Goal: Task Accomplishment & Management: Complete application form

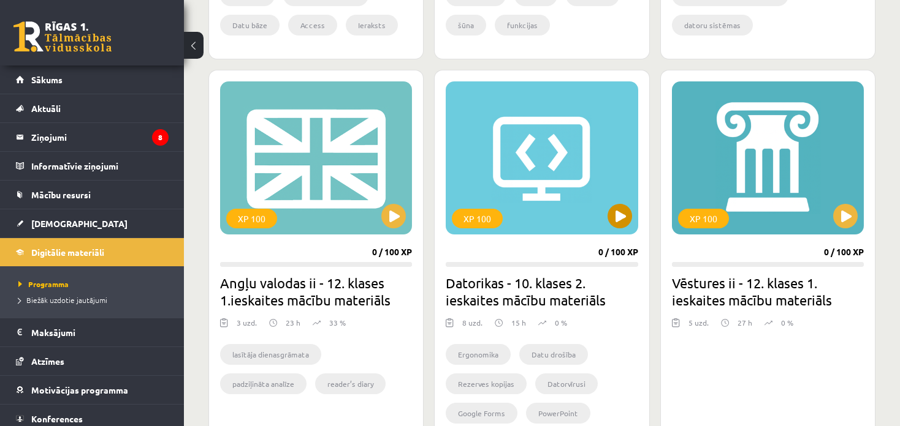
scroll to position [670, 0]
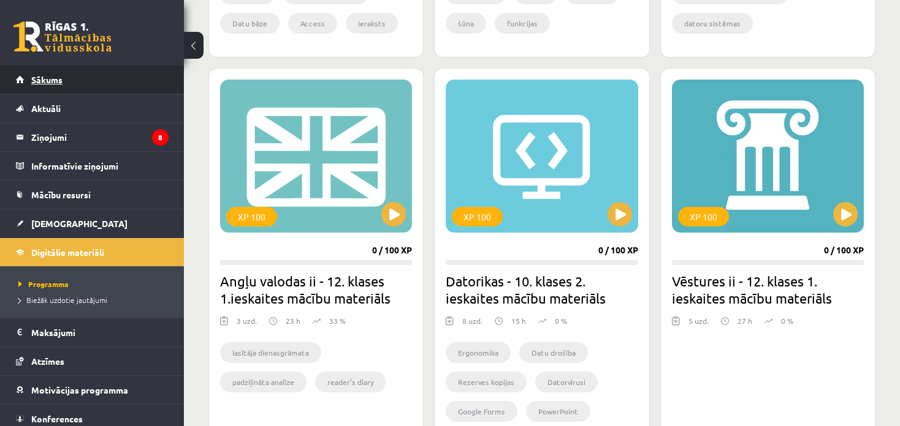
click at [44, 86] on link "Sākums" at bounding box center [92, 80] width 153 height 28
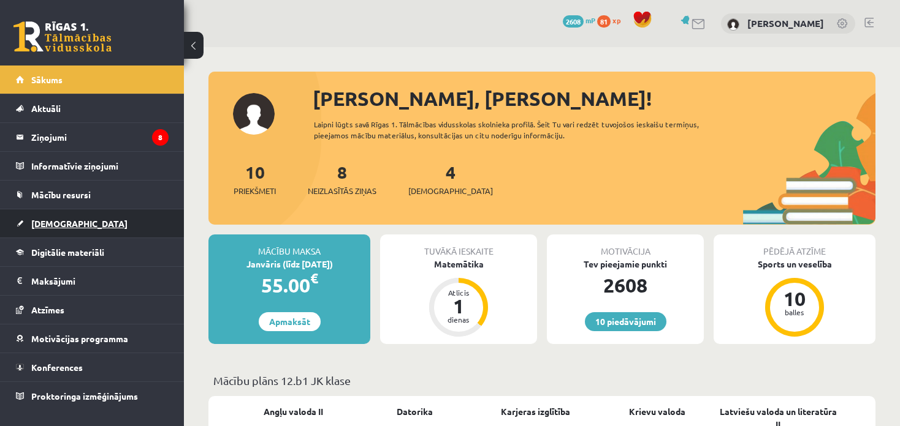
click at [40, 225] on span "[DEMOGRAPHIC_DATA]" at bounding box center [79, 223] width 96 height 11
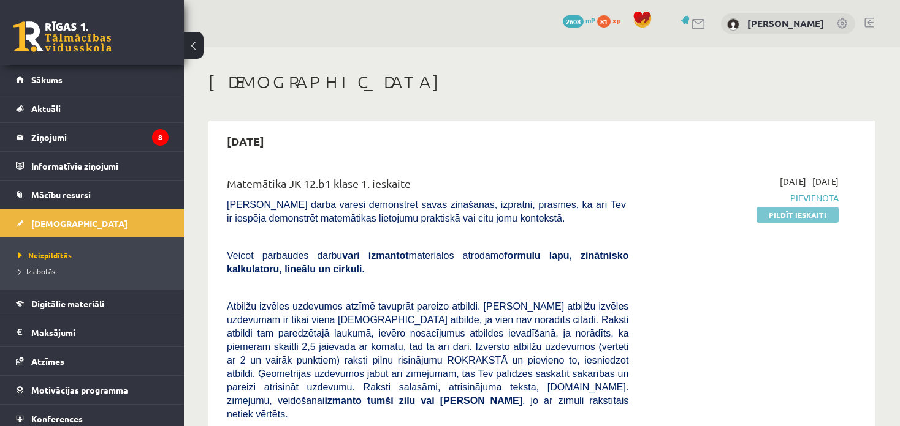
click at [816, 216] on link "Pildīt ieskaiti" at bounding box center [797, 215] width 82 height 16
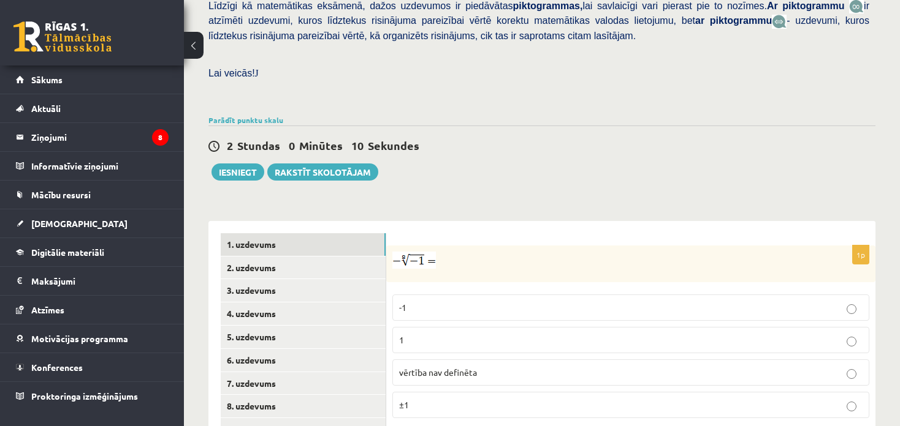
scroll to position [429, 0]
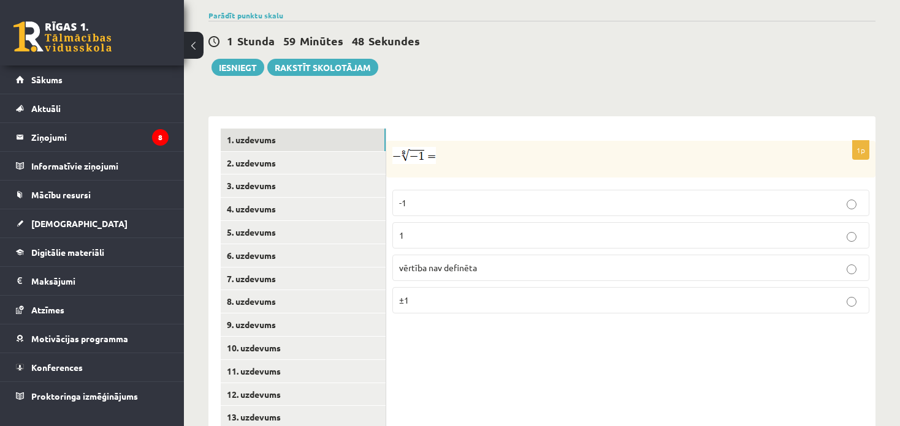
click at [421, 262] on span "vērtība nav definēta" at bounding box center [438, 267] width 78 height 11
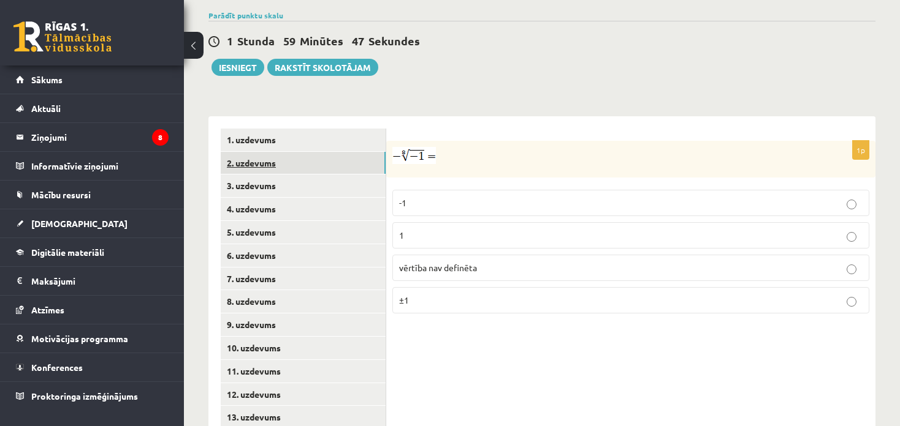
click at [307, 152] on link "2. uzdevums" at bounding box center [303, 163] width 165 height 23
click at [475, 232] on p "x 9 4 x 9 4" at bounding box center [630, 239] width 463 height 15
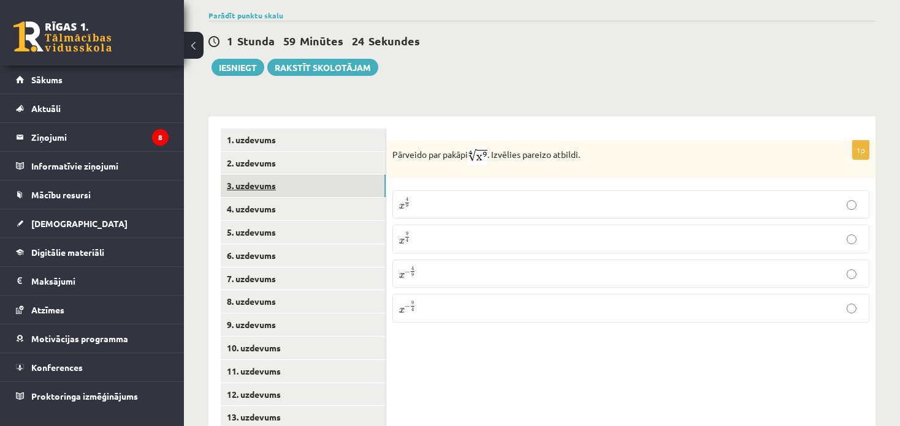
click at [281, 178] on link "3. uzdevums" at bounding box center [303, 186] width 165 height 23
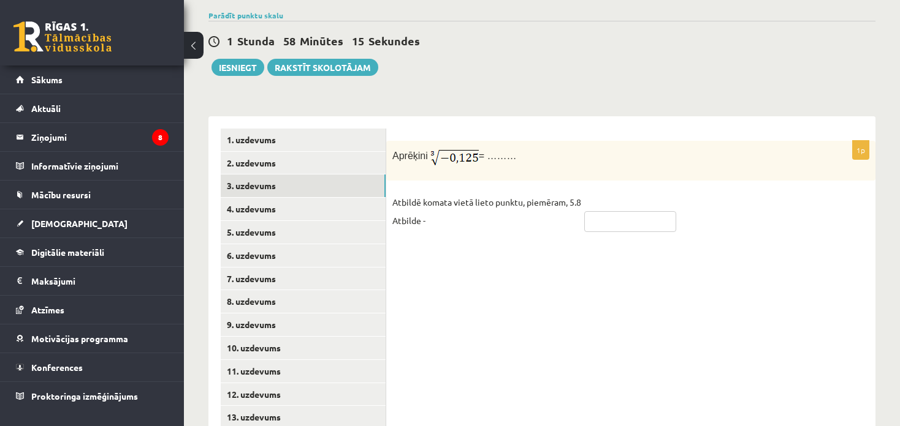
click at [591, 211] on input "text" at bounding box center [630, 221] width 92 height 21
type input "****"
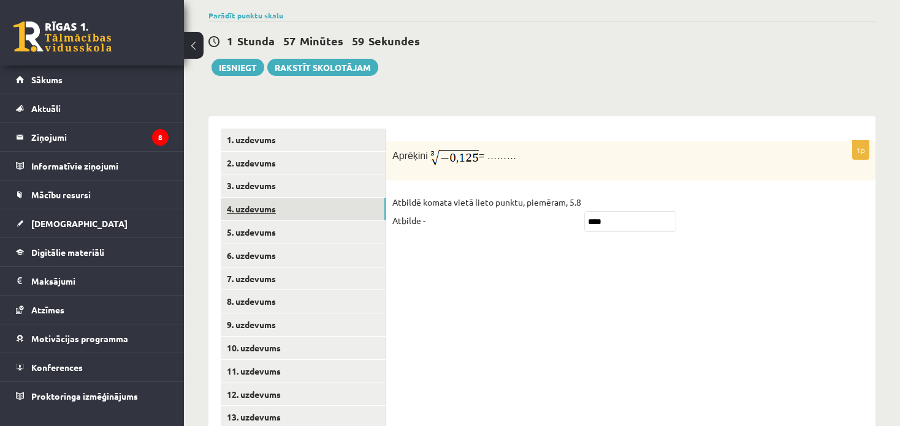
click at [237, 198] on link "4. uzdevums" at bounding box center [303, 209] width 165 height 23
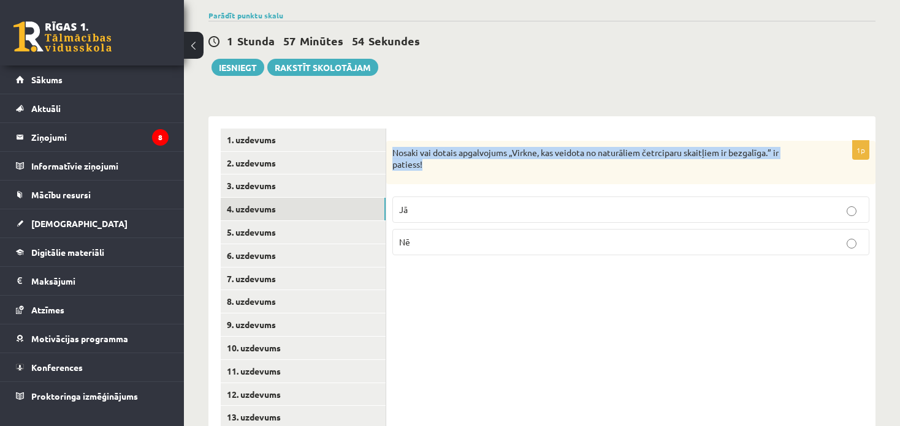
drag, startPoint x: 389, startPoint y: 133, endPoint x: 428, endPoint y: 153, distance: 44.1
click at [428, 153] on div "Nosaki vai dotais apgalvojums „Virkne, kas veidota no naturāliem četrciparu ska…" at bounding box center [630, 163] width 489 height 44
copy p "Nosaki vai dotais apgalvojums „Virkne, kas veidota no naturāliem četrciparu ska…"
click at [477, 104] on div "**********" at bounding box center [541, 296] width 667 height 384
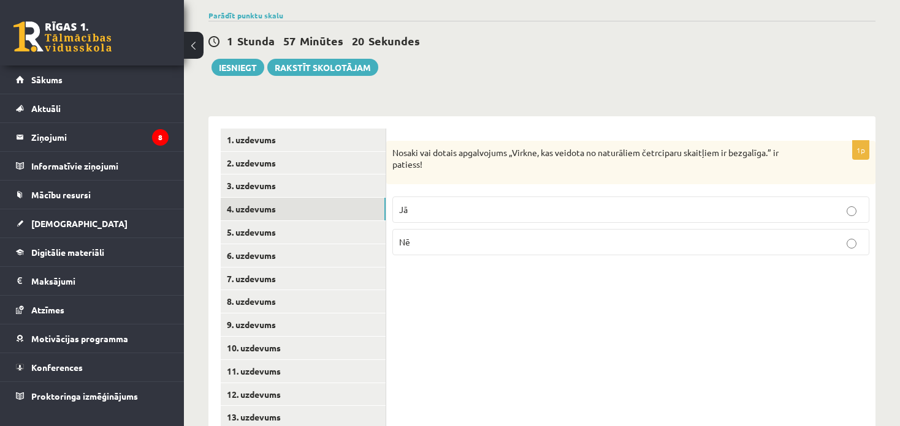
click at [450, 236] on p "Nē" at bounding box center [630, 242] width 463 height 13
click at [279, 224] on link "5. uzdevums" at bounding box center [303, 232] width 165 height 23
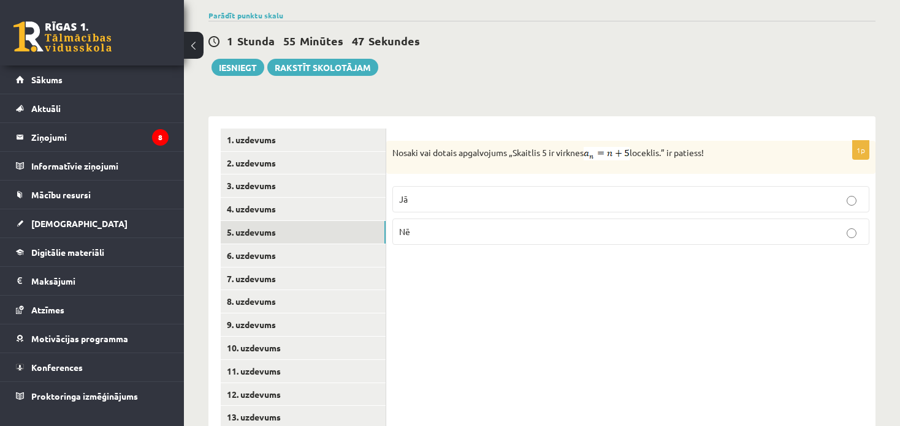
click at [441, 225] on p "Nē" at bounding box center [630, 231] width 463 height 13
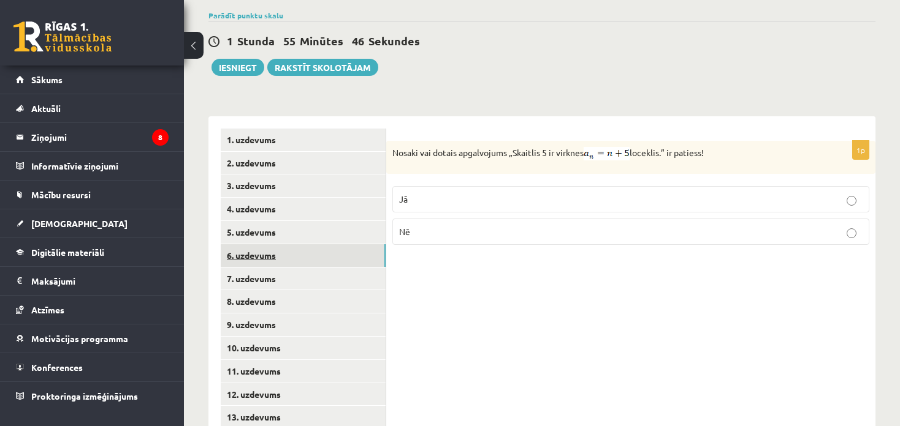
click at [335, 244] on link "6. uzdevums" at bounding box center [303, 255] width 165 height 23
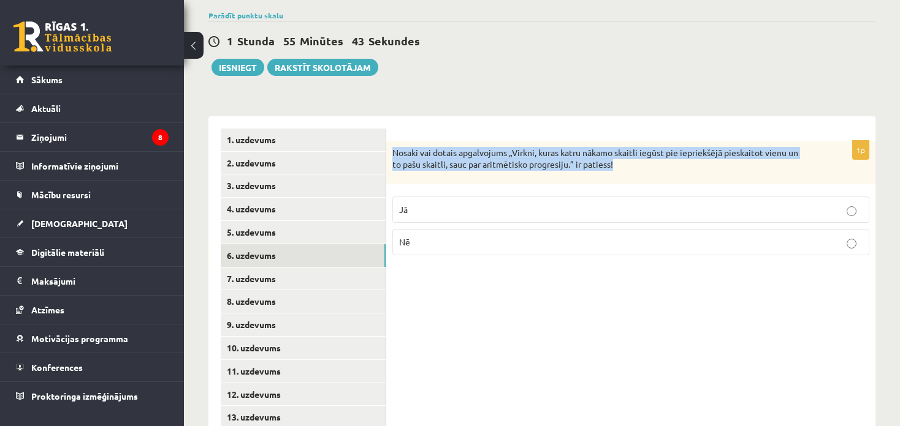
drag, startPoint x: 389, startPoint y: 136, endPoint x: 636, endPoint y: 151, distance: 247.4
click at [637, 151] on div "Nosaki vai dotais apgalvojums „Virkni, kuras katru nākamo skaitli iegūst pie ie…" at bounding box center [630, 163] width 489 height 44
copy p "Nosaki vai dotais apgalvojums „Virkni, kuras katru nākamo skaitli iegūst pie ie…"
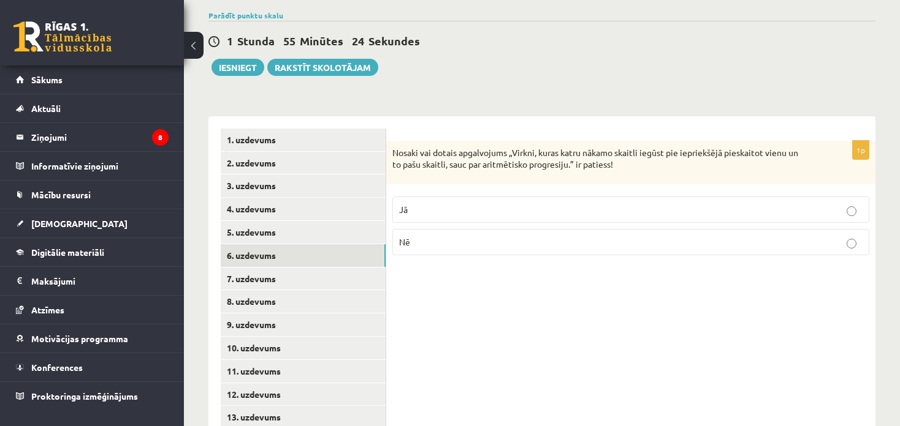
click at [433, 203] on p "Jā" at bounding box center [630, 209] width 463 height 13
click at [343, 268] on link "7. uzdevums" at bounding box center [303, 279] width 165 height 23
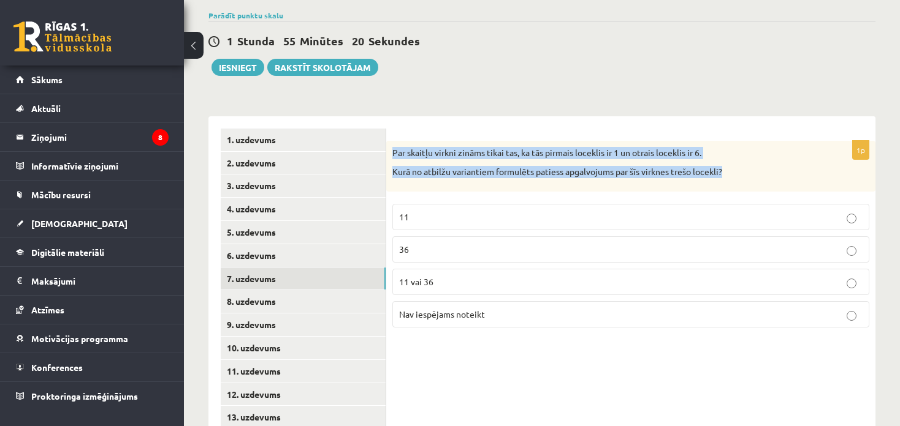
drag, startPoint x: 392, startPoint y: 134, endPoint x: 763, endPoint y: 153, distance: 372.4
click at [763, 153] on div "Par skaitļu virkni zināms tikai tas, ka tās pirmais loceklis ir 1 un otrais loc…" at bounding box center [630, 166] width 489 height 51
copy div "Par skaitļu virkni zināms tikai tas, ka tās pirmais loceklis ir 1 un otrais loc…"
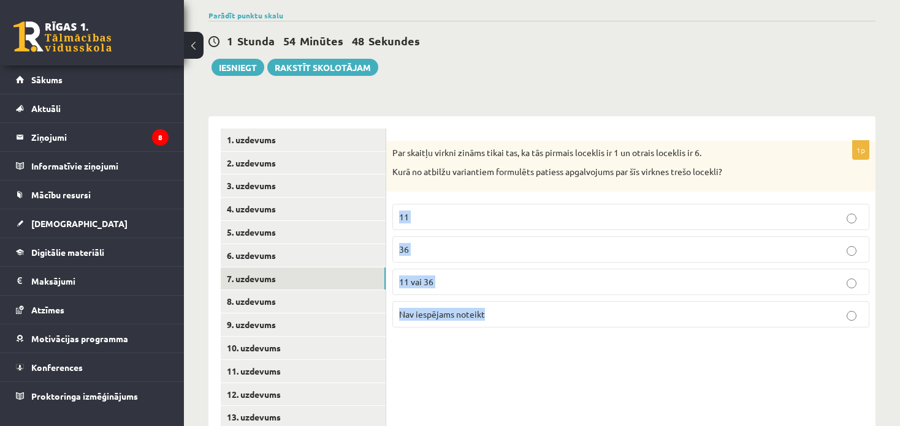
drag, startPoint x: 394, startPoint y: 194, endPoint x: 515, endPoint y: 330, distance: 182.3
click at [515, 330] on div "1p Par skaitļu virkni zināms tikai tas, ka tās pirmais loceklis ir 1 un otrais …" at bounding box center [630, 302] width 489 height 372
copy fieldset "11 36 11 vai 36 Nav iespējams noteikt"
click at [536, 308] on p "Nav iespējams noteikt" at bounding box center [630, 314] width 463 height 13
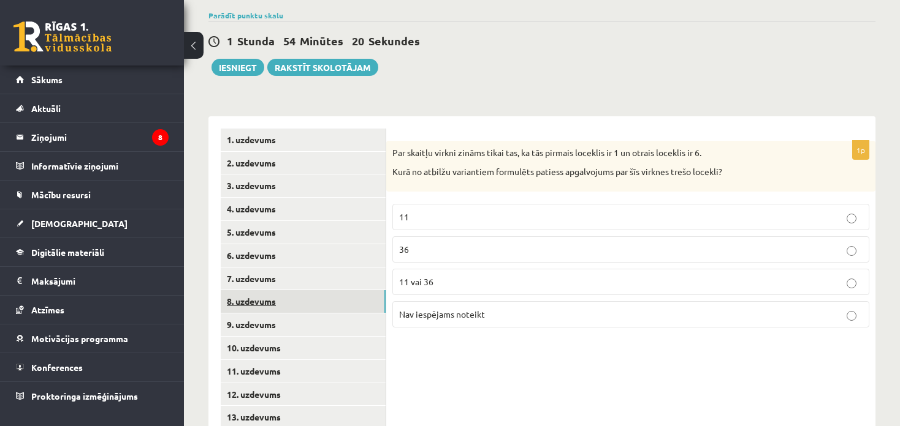
click at [318, 290] on link "8. uzdevums" at bounding box center [303, 301] width 165 height 23
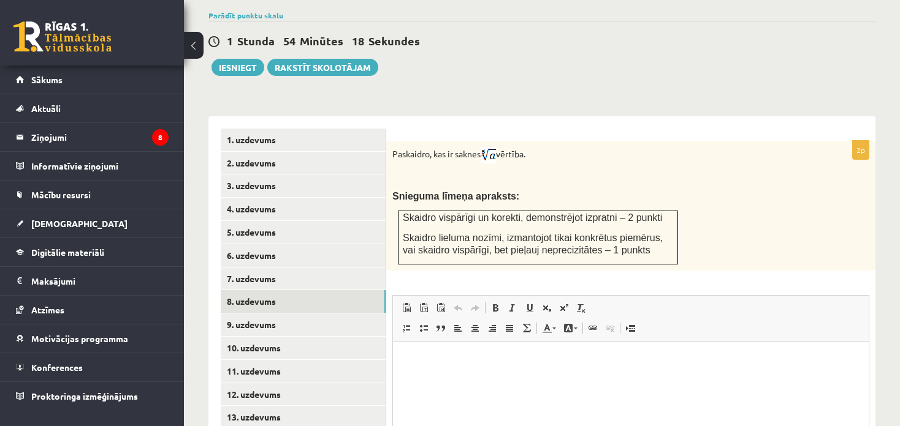
scroll to position [0, 0]
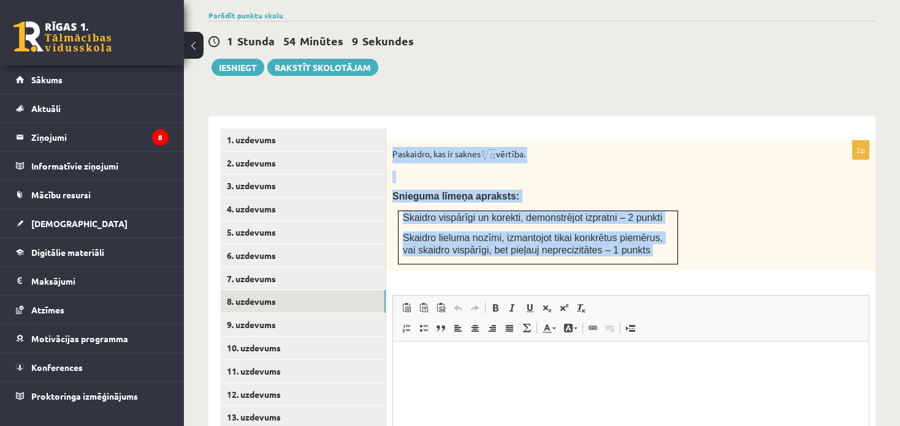
drag, startPoint x: 392, startPoint y: 135, endPoint x: 679, endPoint y: 260, distance: 313.4
click at [679, 260] on div "2p Paskaidro, kas ir saknes vērtība. Snieguma līmeņa apraksts: Skaidro vispārīg…" at bounding box center [630, 345] width 489 height 409
copy div "Paskaidro, kas ir saknes vērtība. Snieguma līmeņa apraksts: Skaidro vispārīgi u…"
click at [747, 228] on div "Paskaidro, kas ir saknes vērtība. Snieguma līmeņa apraksts: Skaidro vispārīgi u…" at bounding box center [630, 206] width 489 height 130
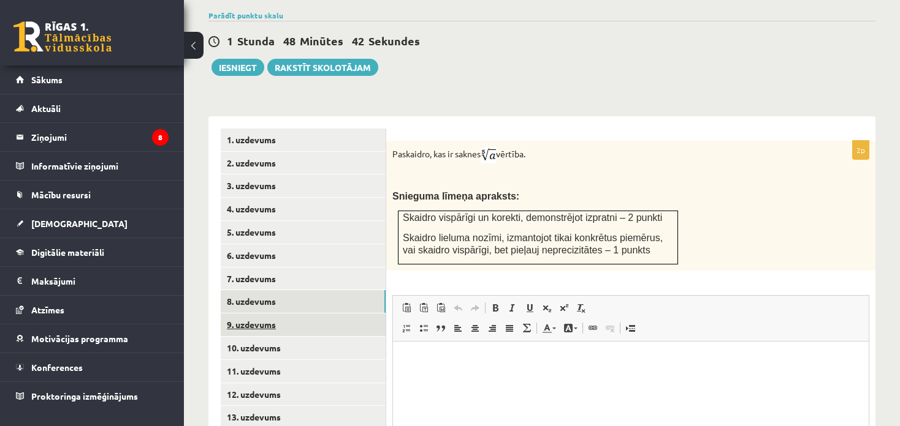
click at [308, 314] on link "9. uzdevums" at bounding box center [303, 325] width 165 height 23
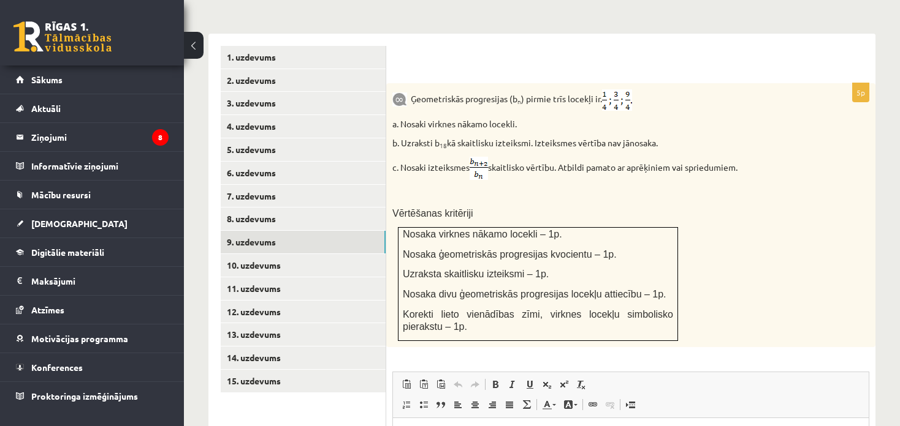
scroll to position [490, 0]
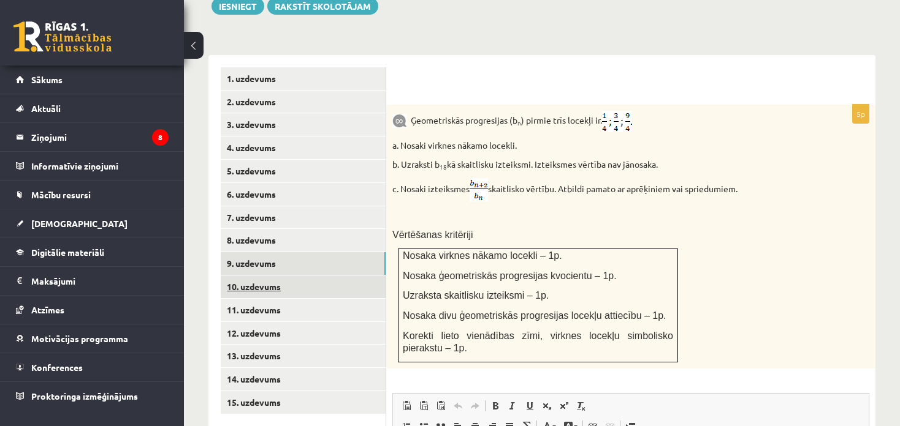
click at [248, 276] on link "10. uzdevums" at bounding box center [303, 287] width 165 height 23
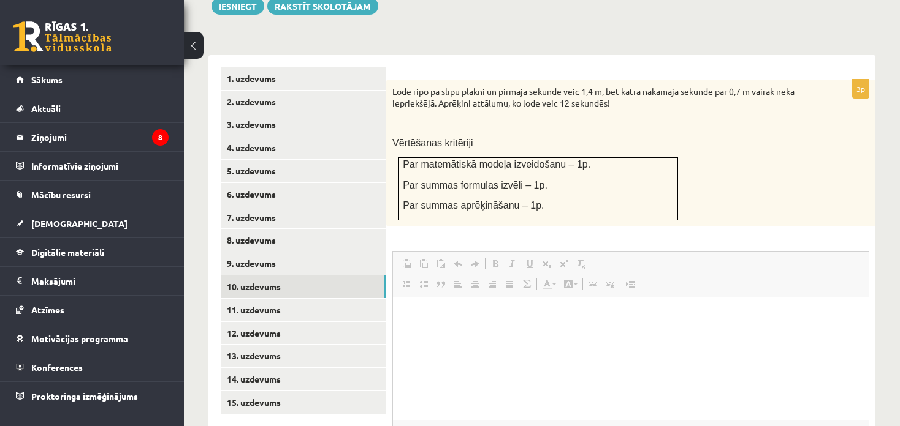
scroll to position [0, 0]
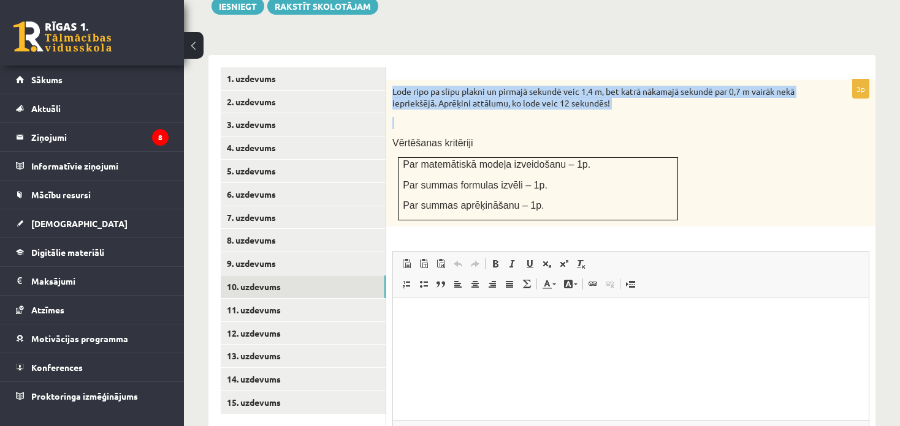
drag, startPoint x: 392, startPoint y: 74, endPoint x: 664, endPoint y: 104, distance: 273.0
click at [664, 103] on div "Lode ripo pa slīpu plakni un pirmajā sekundē veic 1,4 m, bet katrā nākamajā sek…" at bounding box center [630, 153] width 489 height 147
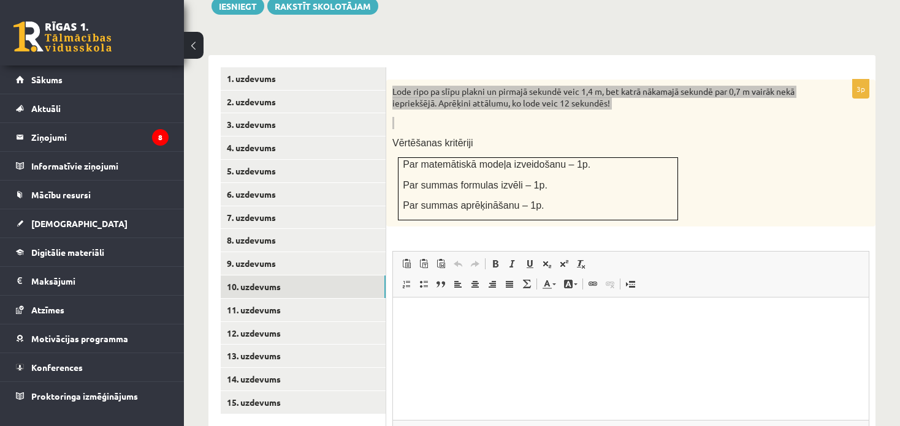
click at [826, 306] on html at bounding box center [630, 316] width 475 height 37
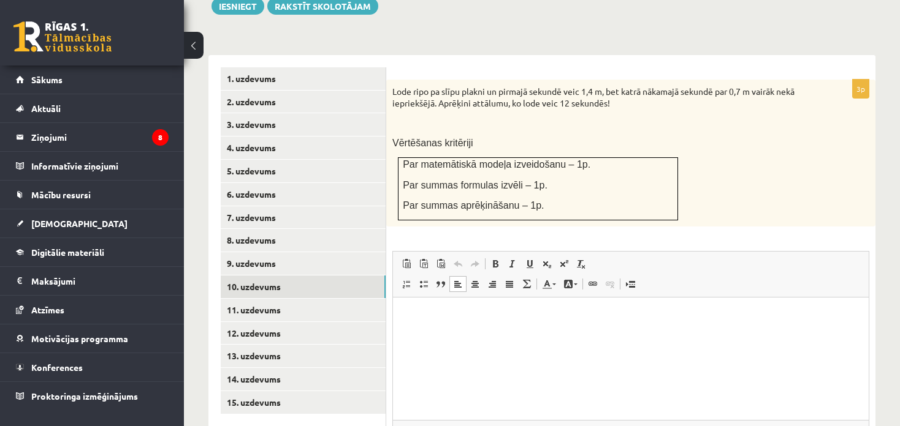
click at [804, 207] on div "Lode ripo pa slīpu plakni un pirmajā sekundē veic 1,4 m, bet katrā nākamajā sek…" at bounding box center [630, 153] width 489 height 147
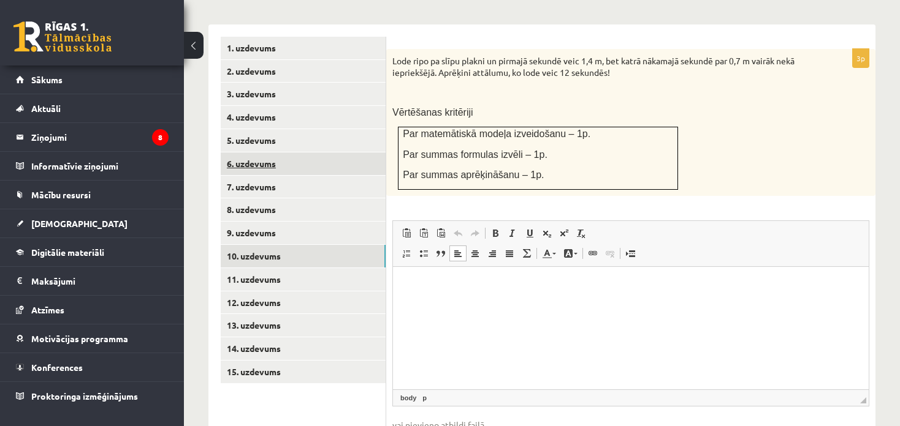
scroll to position [521, 0]
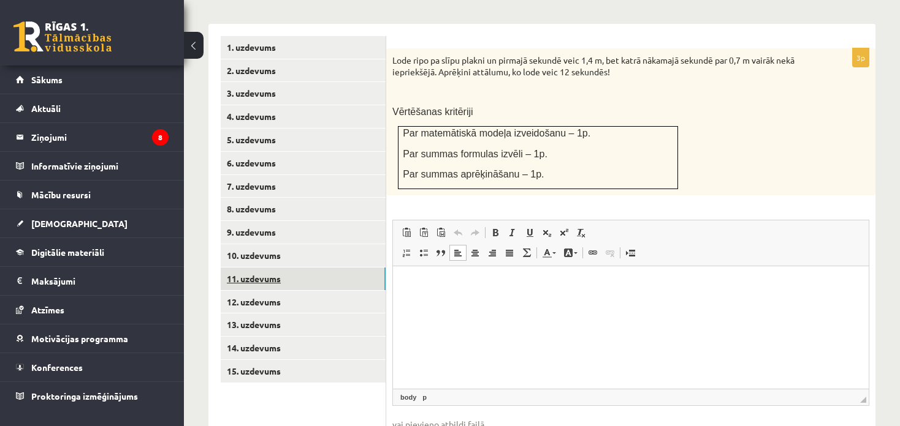
click at [292, 268] on link "11. uzdevums" at bounding box center [303, 279] width 165 height 23
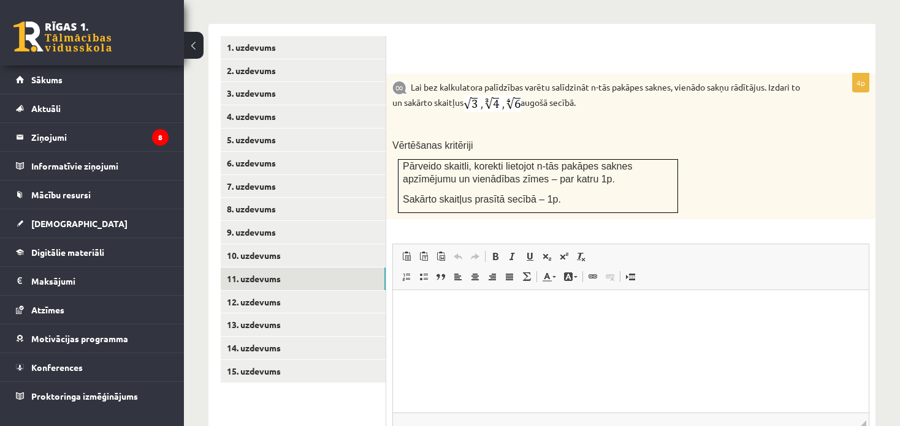
scroll to position [0, 0]
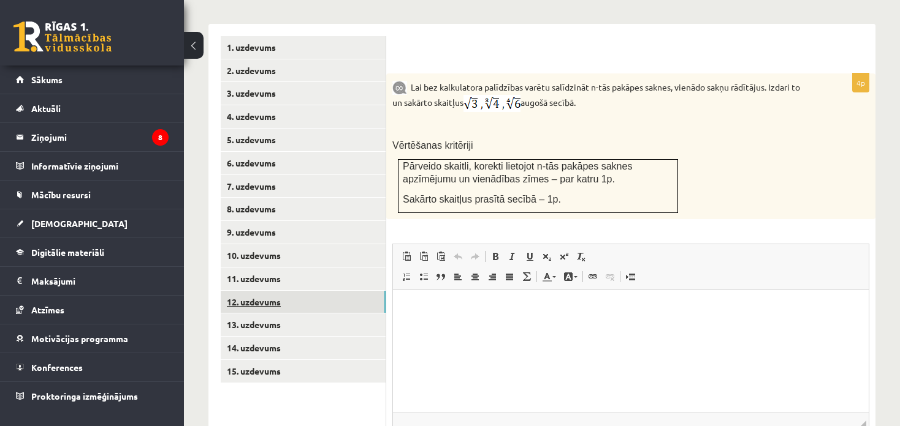
click at [281, 291] on link "12. uzdevums" at bounding box center [303, 302] width 165 height 23
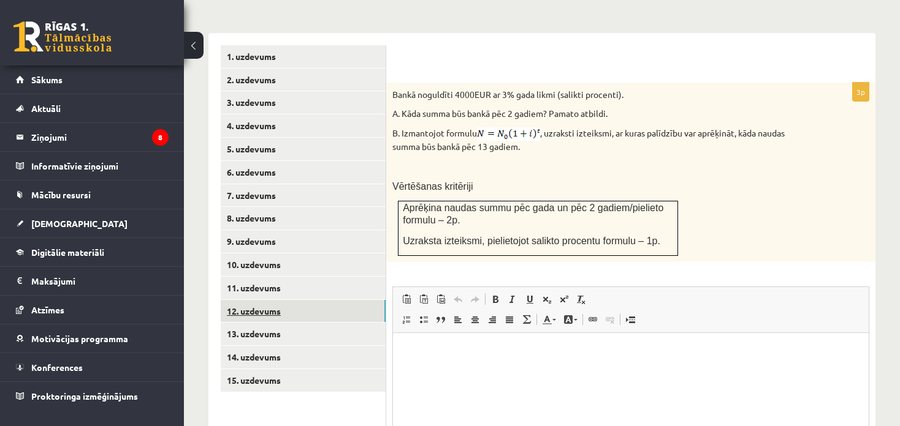
scroll to position [521, 0]
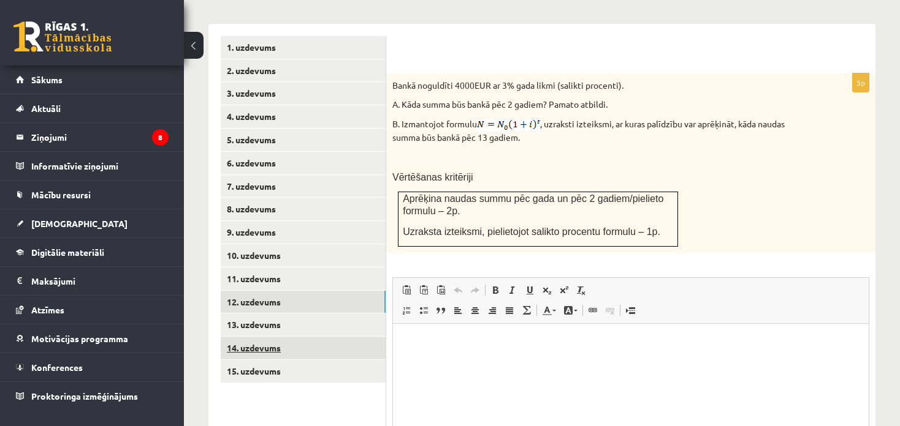
click at [289, 337] on link "14. uzdevums" at bounding box center [303, 348] width 165 height 23
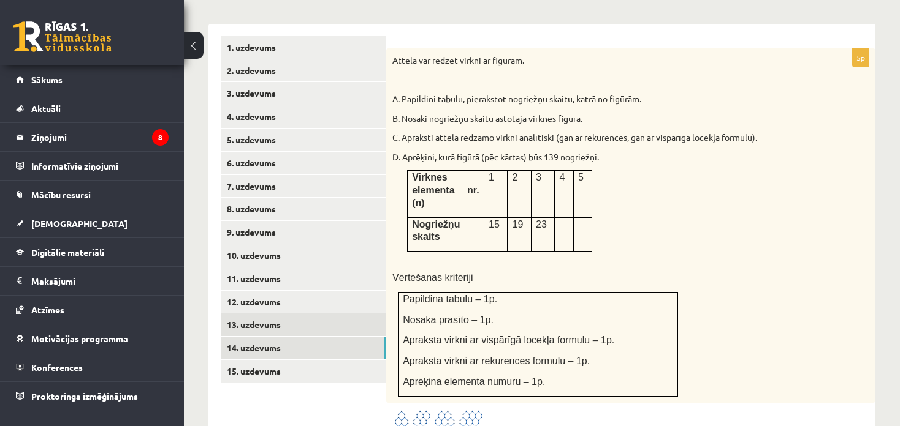
click at [281, 314] on link "13. uzdevums" at bounding box center [303, 325] width 165 height 23
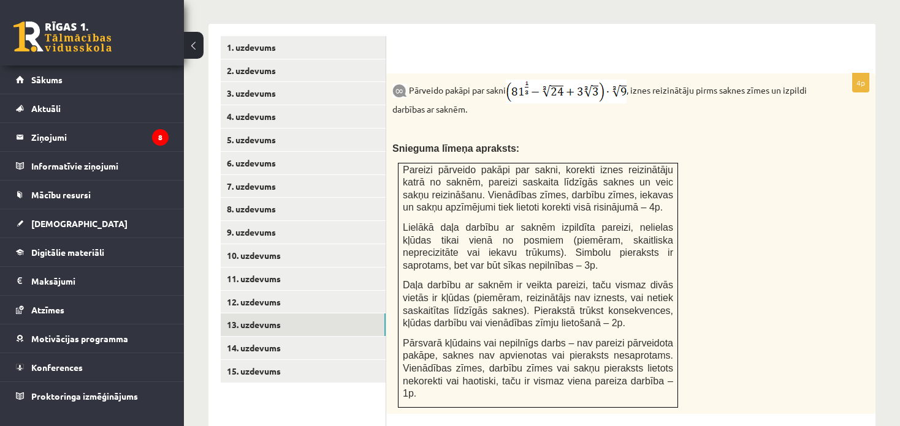
scroll to position [0, 0]
click at [695, 209] on div "Pārveido pakāpi par sakni , iznes reizinātāju pirms saknes zīmes un izpildi dar…" at bounding box center [630, 244] width 489 height 341
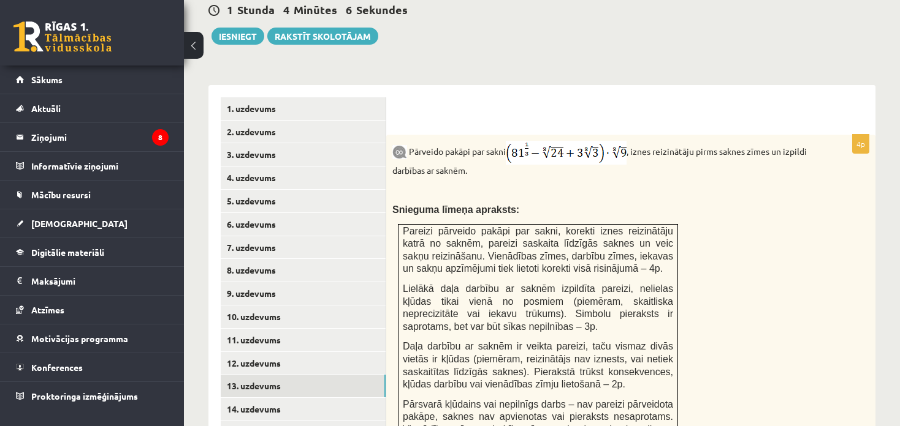
scroll to position [521, 0]
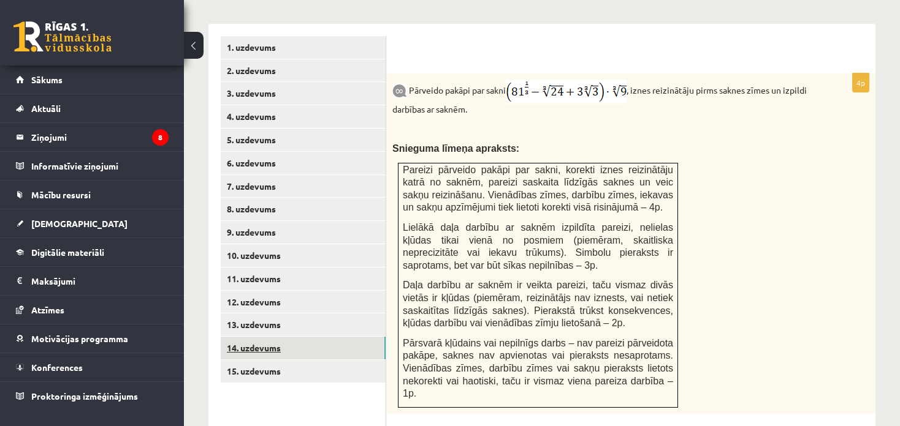
click at [291, 342] on link "14. uzdevums" at bounding box center [303, 348] width 165 height 23
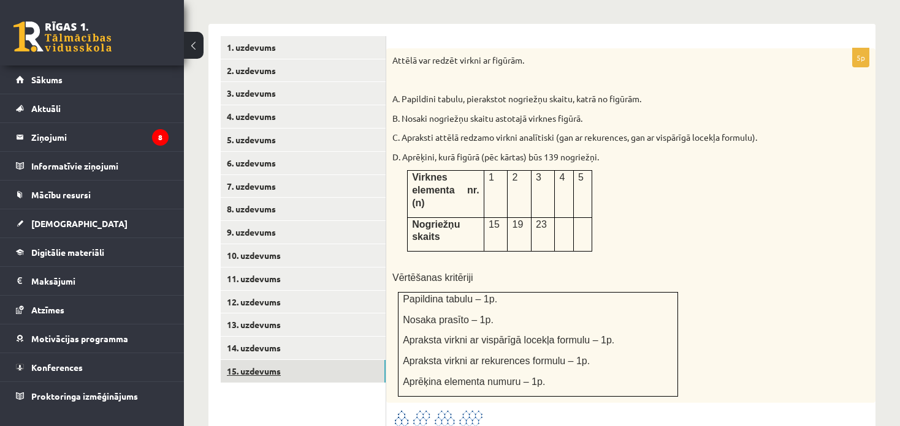
click at [288, 361] on link "15. uzdevums" at bounding box center [303, 371] width 165 height 23
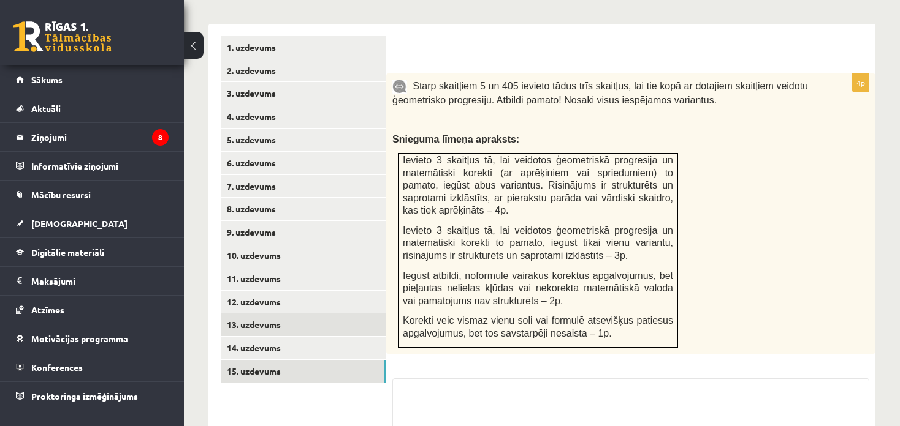
click at [275, 314] on link "13. uzdevums" at bounding box center [303, 325] width 165 height 23
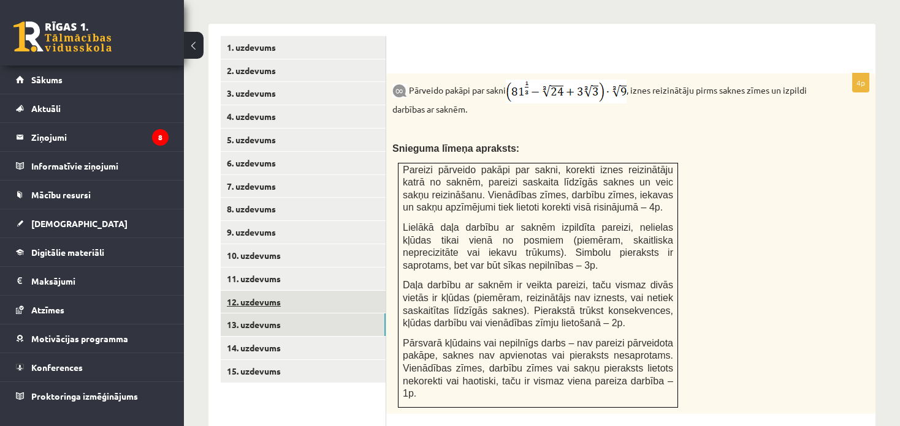
click at [270, 291] on link "12. uzdevums" at bounding box center [303, 302] width 165 height 23
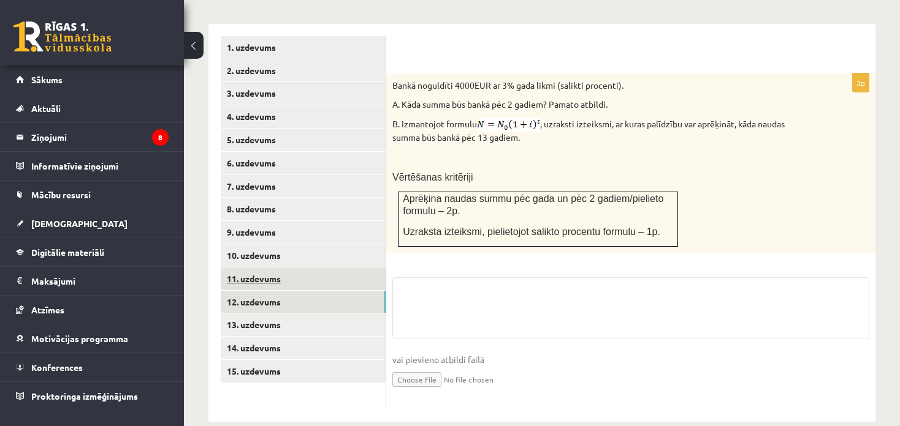
click at [271, 268] on link "11. uzdevums" at bounding box center [303, 279] width 165 height 23
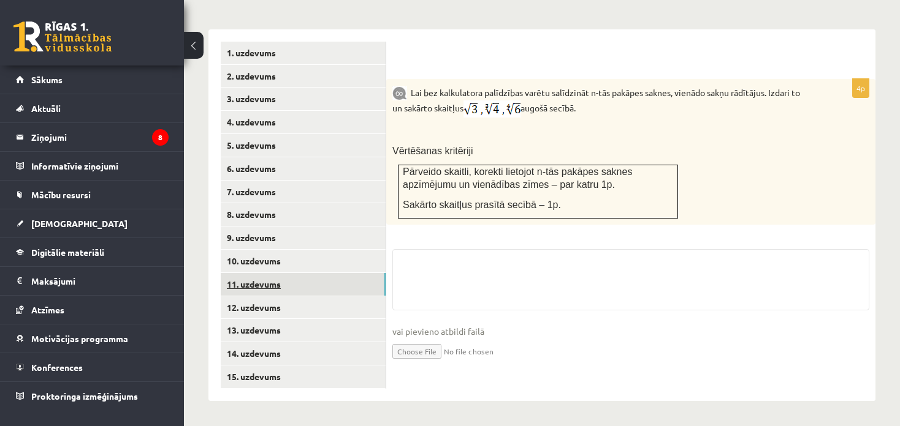
scroll to position [502, 0]
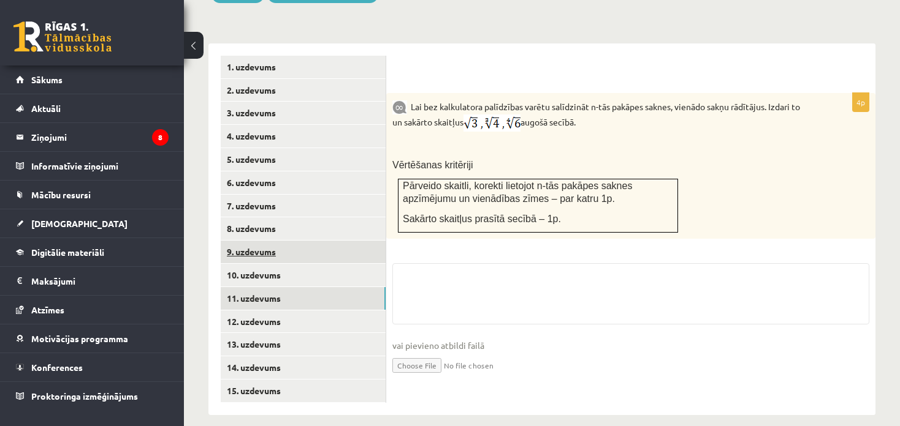
click at [266, 241] on link "9. uzdevums" at bounding box center [303, 252] width 165 height 23
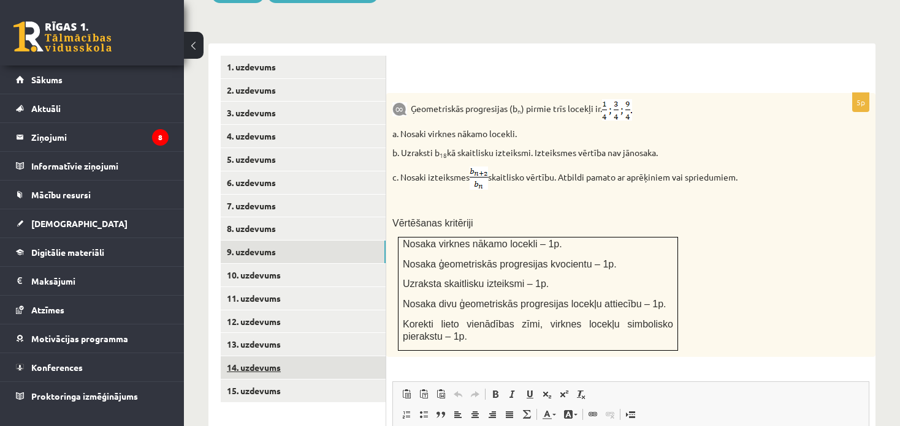
scroll to position [0, 0]
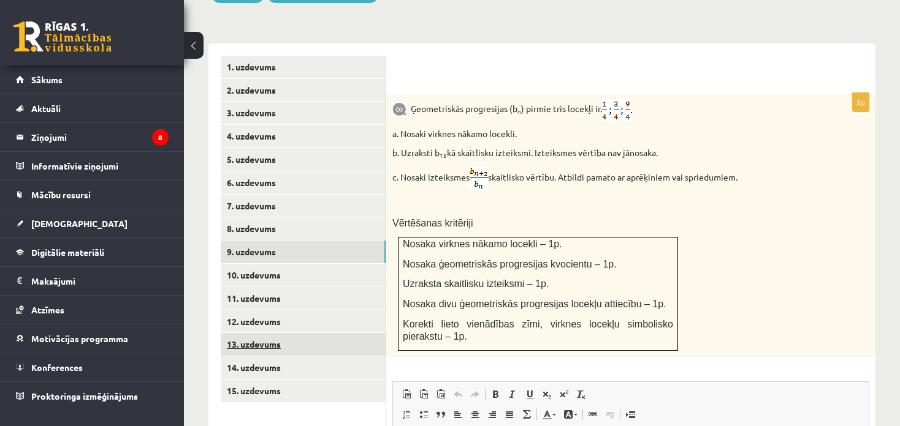
click at [273, 333] on link "13. uzdevums" at bounding box center [303, 344] width 165 height 23
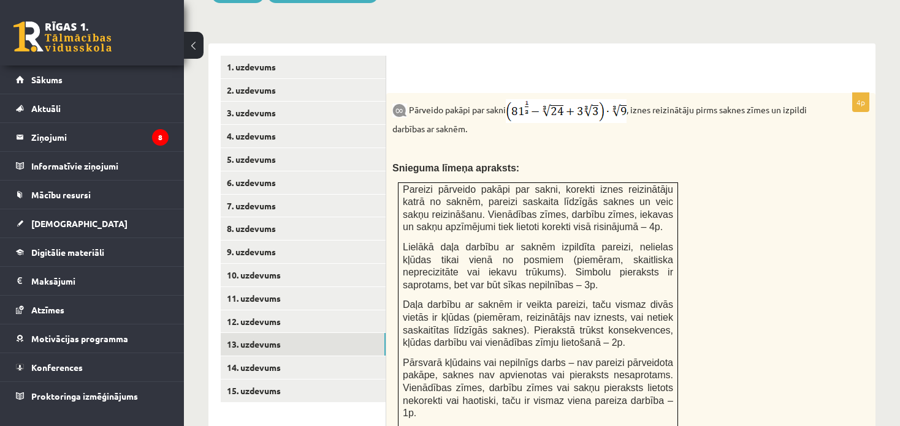
click at [536, 99] on img at bounding box center [566, 111] width 121 height 24
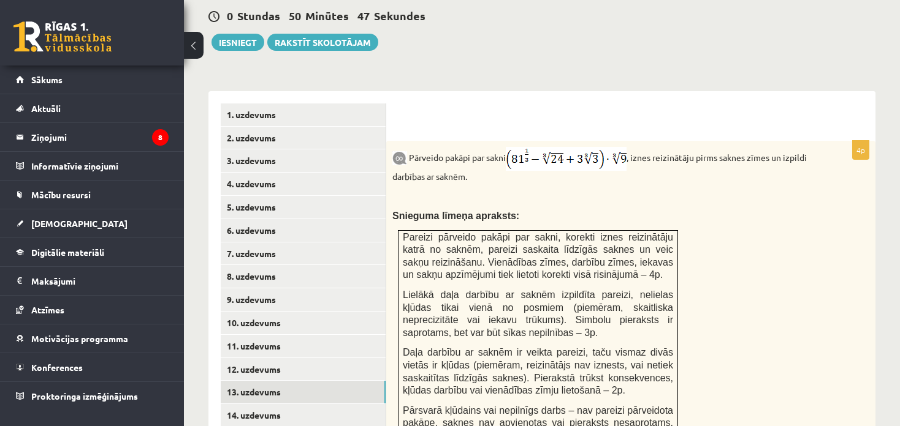
scroll to position [529, 0]
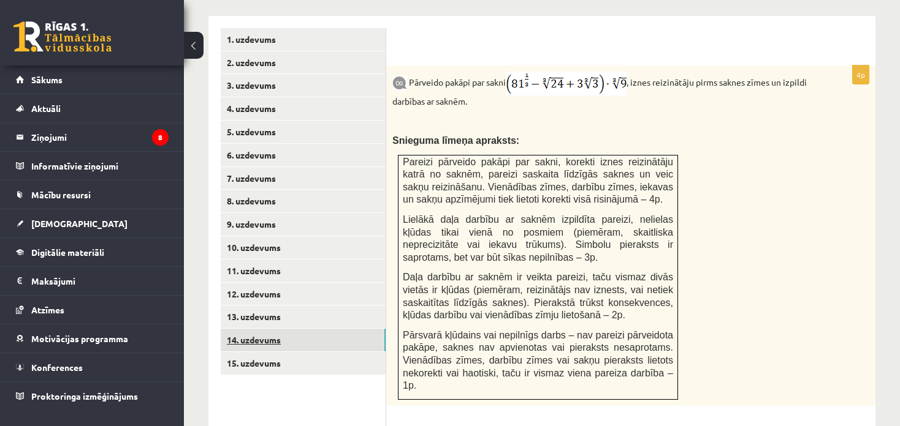
click at [282, 329] on link "14. uzdevums" at bounding box center [303, 340] width 165 height 23
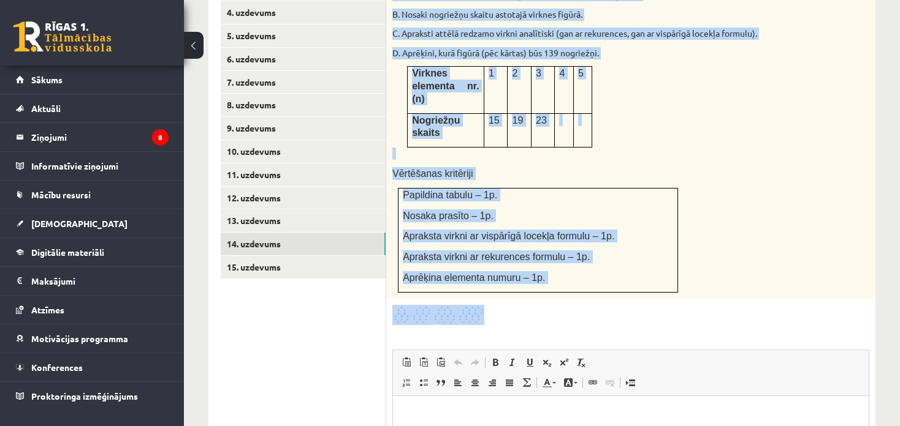
scroll to position [713, 0]
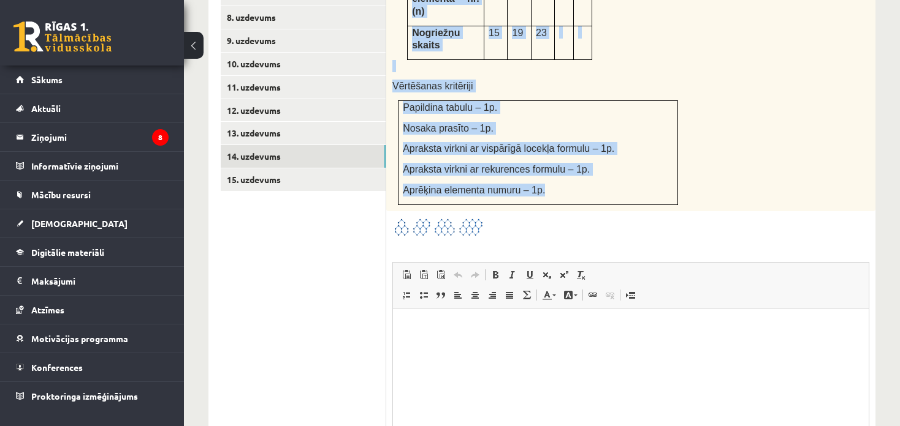
drag, startPoint x: 389, startPoint y: 99, endPoint x: 564, endPoint y: 164, distance: 186.5
click at [564, 164] on div "Attēlā var redzēt virkni ar figūrām. A. Papildini tabulu, pierakstot nogriežņu …" at bounding box center [630, 34] width 489 height 355
copy div "Attēlā var redzēt virkni ar figūrām. A. Papildini tabulu, pierakstot nogriežņu …"
click at [830, 263] on span "Editor toolbars Paste Keyboard shortcut Ctrl+V Paste as plain text Keyboard sho…" at bounding box center [630, 286] width 475 height 46
click at [816, 267] on span "Paste Keyboard shortcut Ctrl+V Paste as plain text Keyboard shortcut Ctrl+Shift…" at bounding box center [631, 277] width 466 height 20
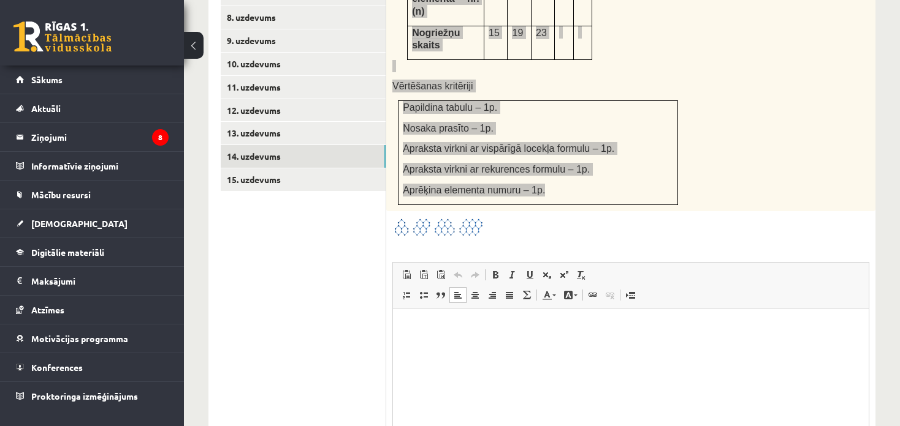
click at [794, 346] on html at bounding box center [630, 327] width 475 height 37
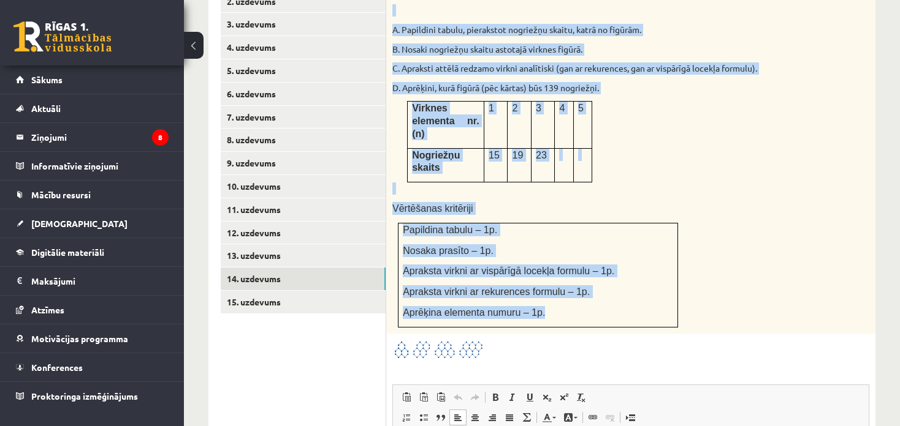
click at [730, 260] on div "Attēlā var redzēt virkni ar figūrām. A. Papildini tabulu, pierakstot nogriežņu …" at bounding box center [630, 156] width 489 height 355
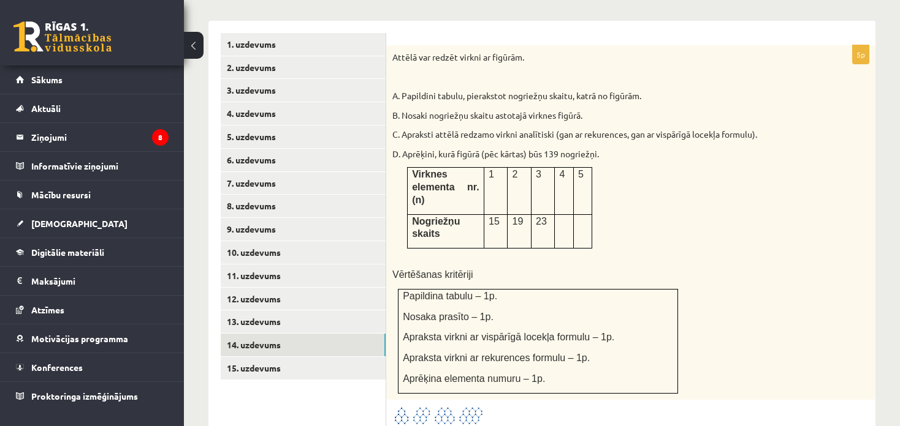
scroll to position [529, 0]
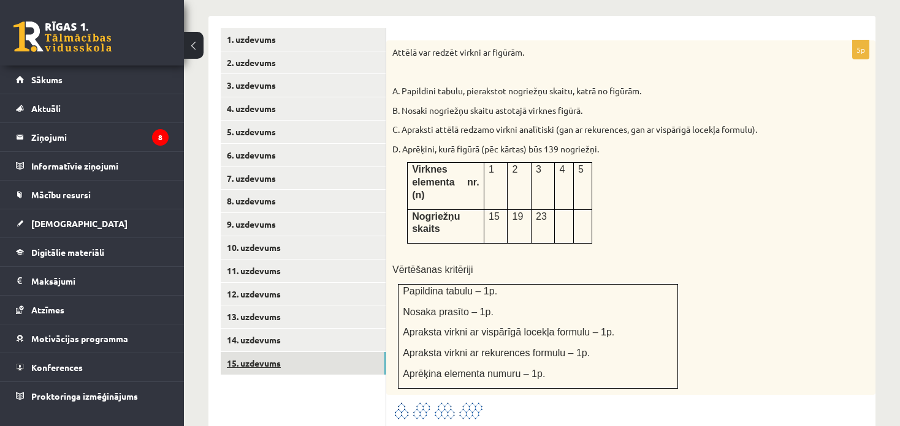
click at [252, 356] on link "15. uzdevums" at bounding box center [303, 363] width 165 height 23
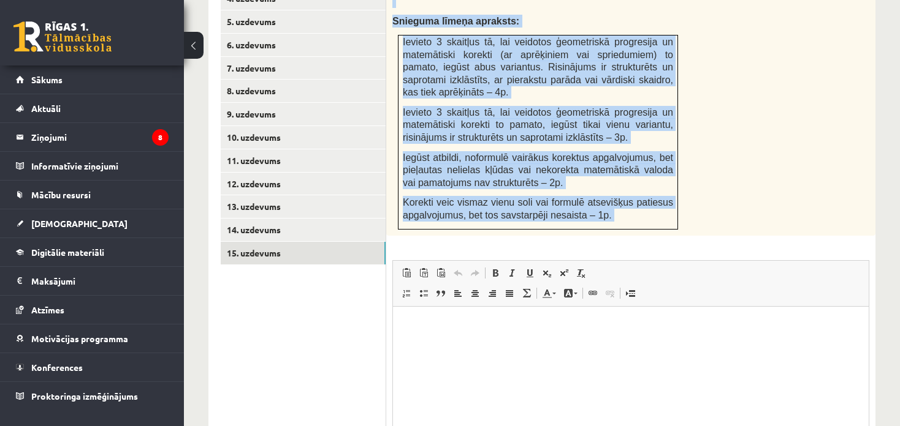
scroll to position [652, 0]
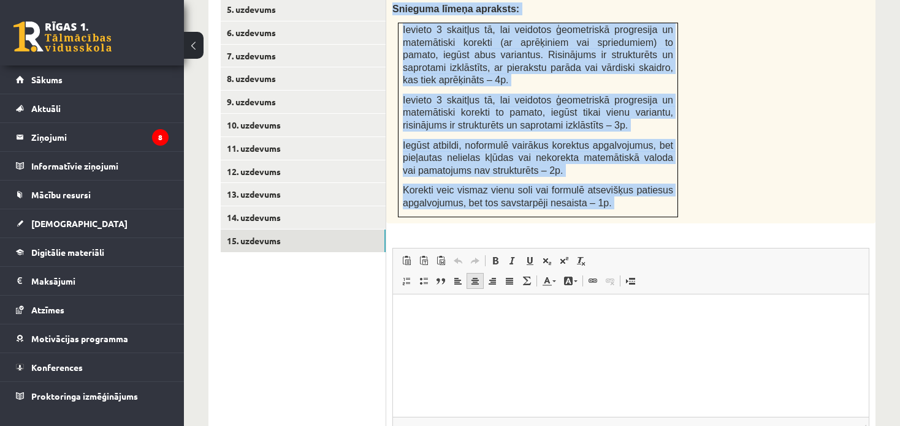
drag, startPoint x: 410, startPoint y: 177, endPoint x: 482, endPoint y: 263, distance: 112.2
click at [482, 263] on div "4p Starp skaitļiem 5 un 405 ievieto tādus trīs skaitļus, lai tie kopā ar dotaji…" at bounding box center [630, 223] width 489 height 560
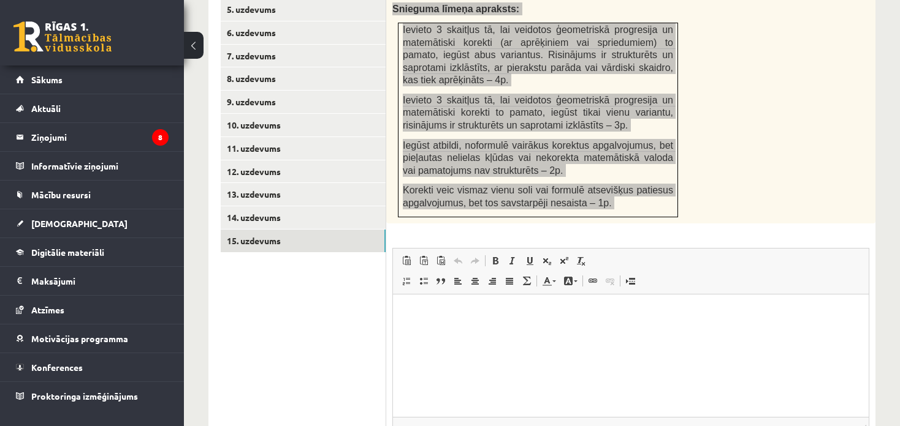
drag, startPoint x: 851, startPoint y: 316, endPoint x: 819, endPoint y: 313, distance: 32.0
click at [851, 316] on p "Rich Text Editor, wiswyg-editor-user-answer-47024952381380" at bounding box center [630, 312] width 451 height 13
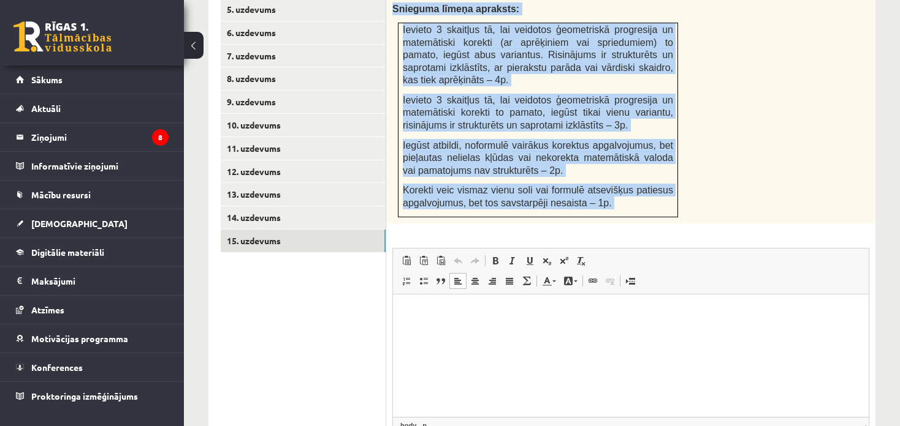
click at [868, 260] on span "Editor toolbars Paste Keyboard shortcut Ctrl+V Paste as plain text Keyboard sho…" at bounding box center [630, 272] width 475 height 46
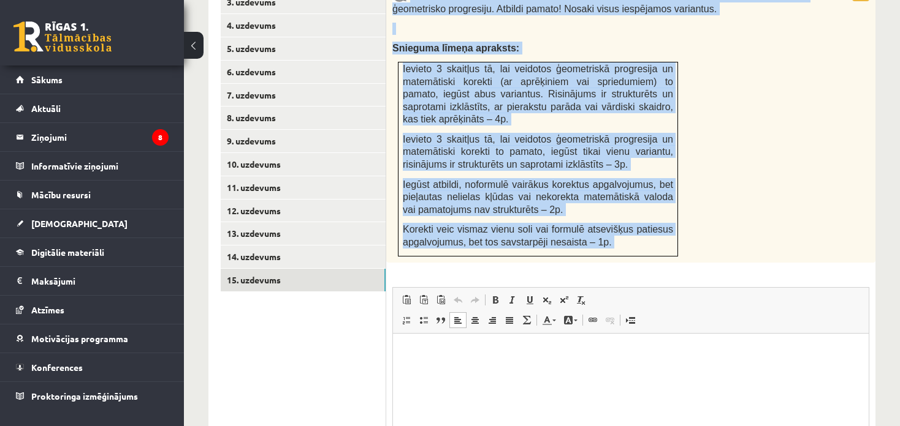
click at [868, 260] on div "4p Starp skaitļiem 5 un 405 ievieto tādus trīs skaitļus, lai tie kopā ar dotaji…" at bounding box center [630, 262] width 489 height 560
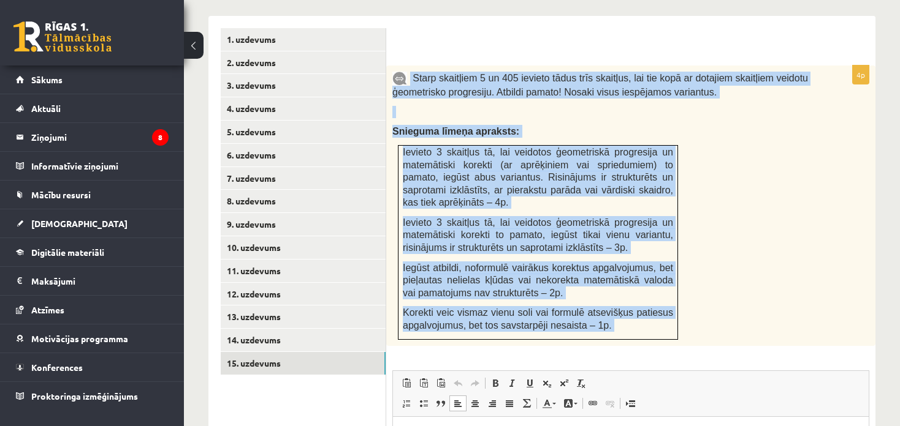
click at [853, 268] on div "Starp skaitļiem 5 un 405 ievieto tādus trīs skaitļus, lai tie kopā ar dotajiem …" at bounding box center [630, 206] width 489 height 281
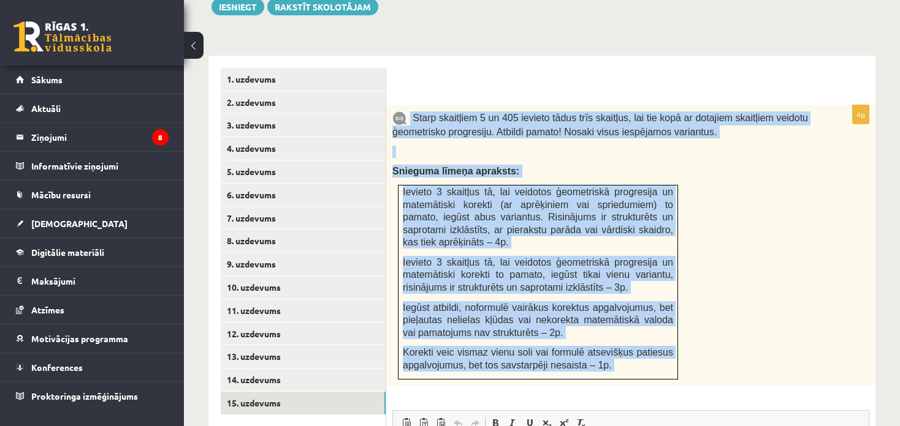
scroll to position [468, 0]
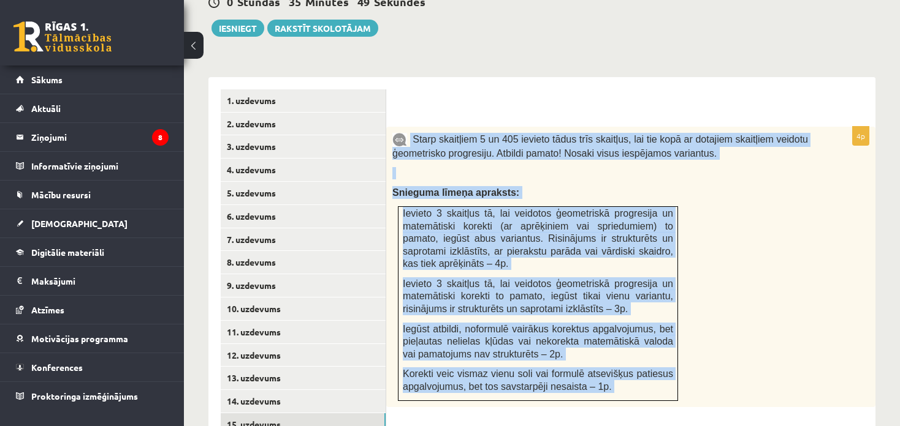
click at [797, 281] on div "Starp skaitļiem 5 un 405 ievieto tādus trīs skaitļus, lai tie kopā ar dotajiem …" at bounding box center [630, 267] width 489 height 281
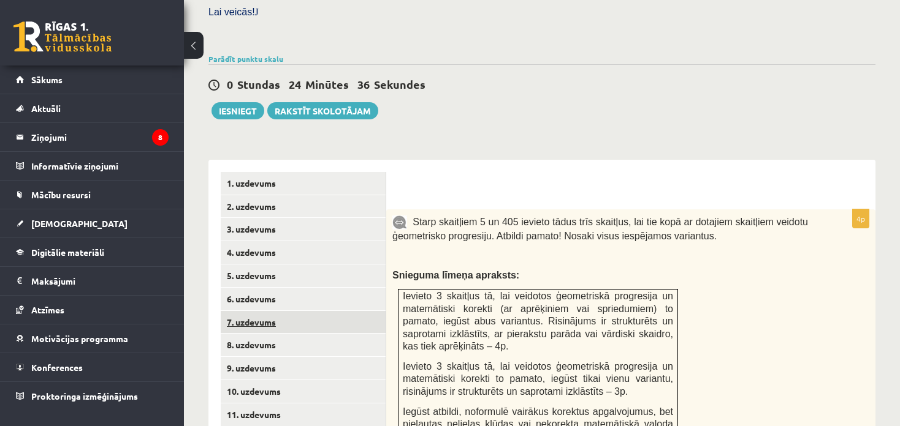
scroll to position [407, 0]
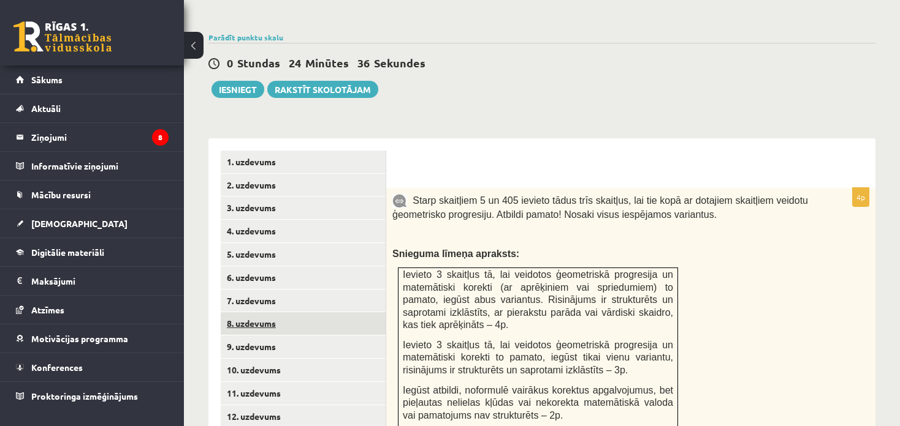
click at [253, 316] on link "8. uzdevums" at bounding box center [303, 324] width 165 height 23
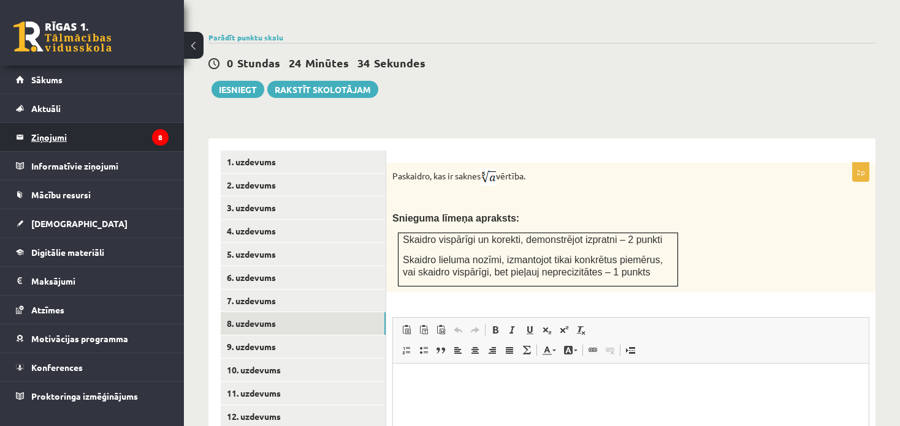
scroll to position [0, 0]
click at [830, 89] on div "Matemātika JK 12.b1 klase 1. ieskaite , [PERSON_NAME] (12.b1 JK klase) [PERSON_…" at bounding box center [542, 124] width 716 height 969
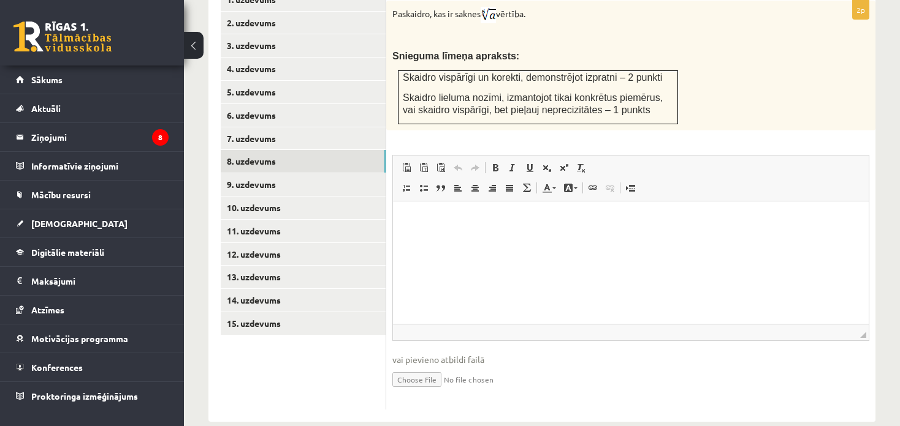
scroll to position [574, 0]
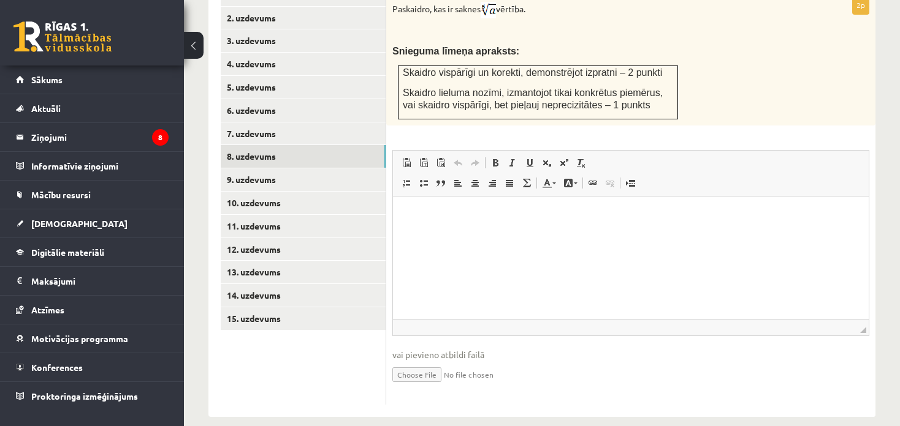
click at [419, 362] on input "file" at bounding box center [630, 374] width 477 height 25
type input "**********"
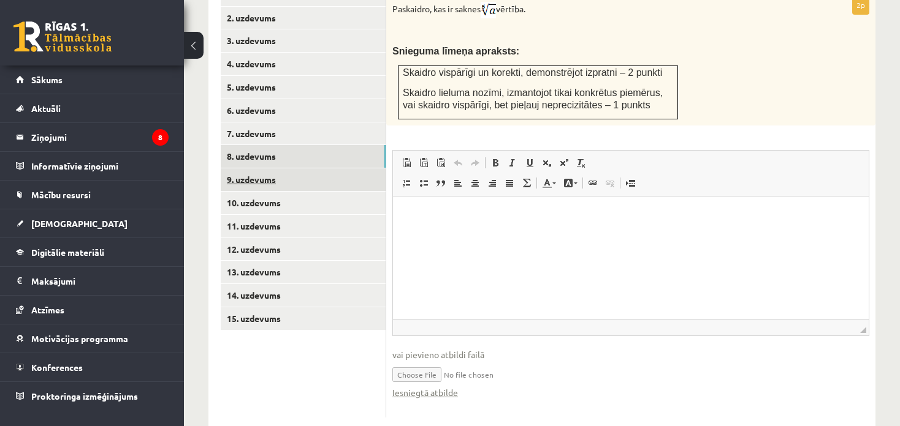
click at [281, 169] on link "9. uzdevums" at bounding box center [303, 180] width 165 height 23
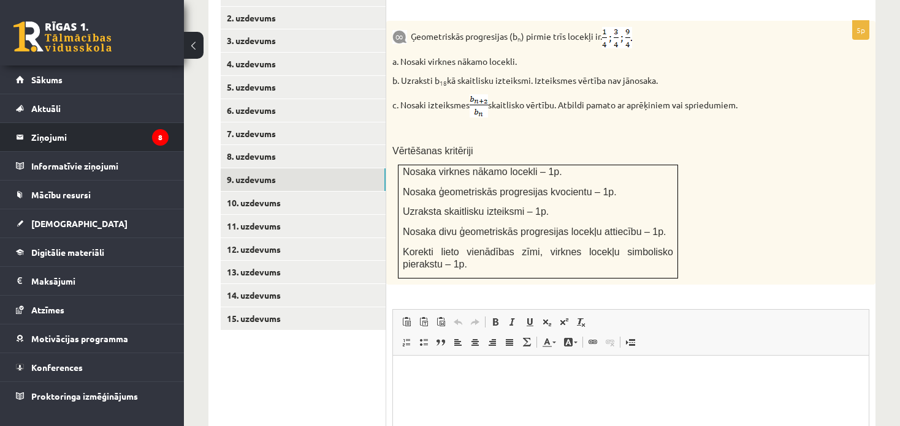
scroll to position [0, 0]
click at [814, 99] on div "Ģeometriskās progresijas (b n ) pirmie trīs locekļi ir . a. Nosaki virknes nāka…" at bounding box center [630, 153] width 489 height 264
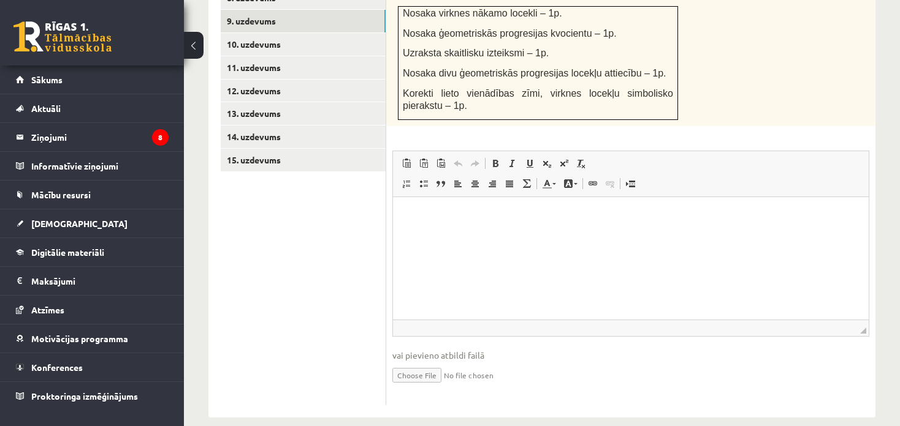
scroll to position [733, 0]
click at [423, 362] on input "file" at bounding box center [630, 374] width 477 height 25
type input "**********"
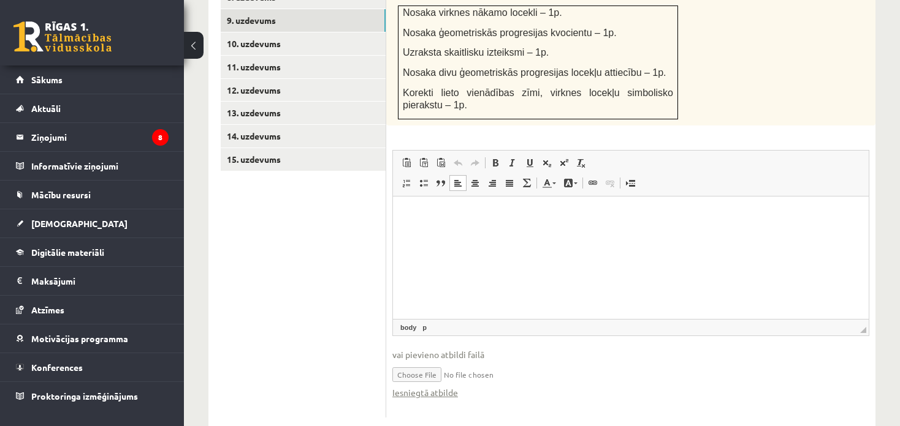
click at [818, 204] on html at bounding box center [630, 214] width 475 height 37
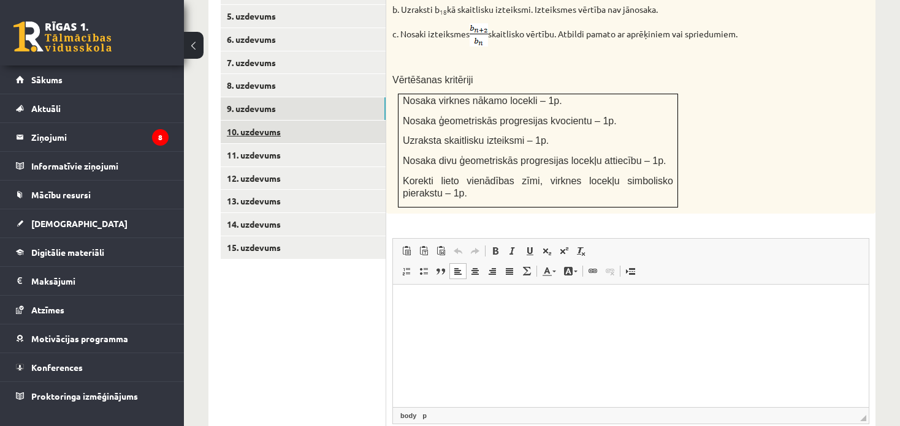
scroll to position [624, 0]
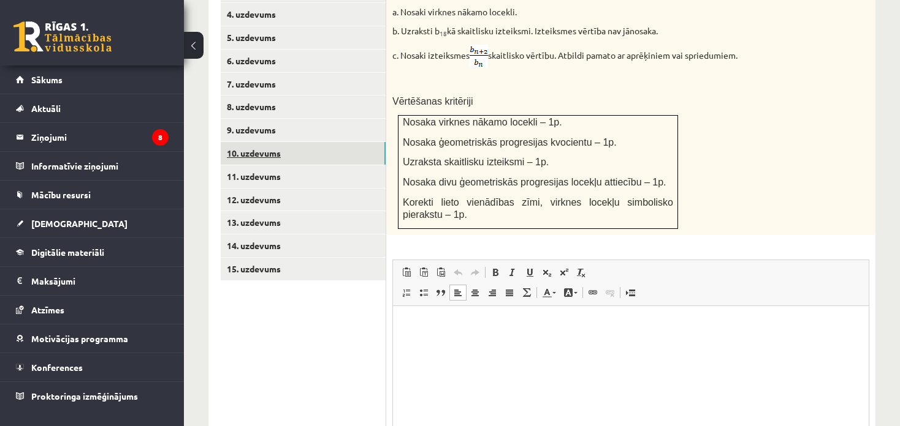
click at [294, 142] on link "10. uzdevums" at bounding box center [303, 153] width 165 height 23
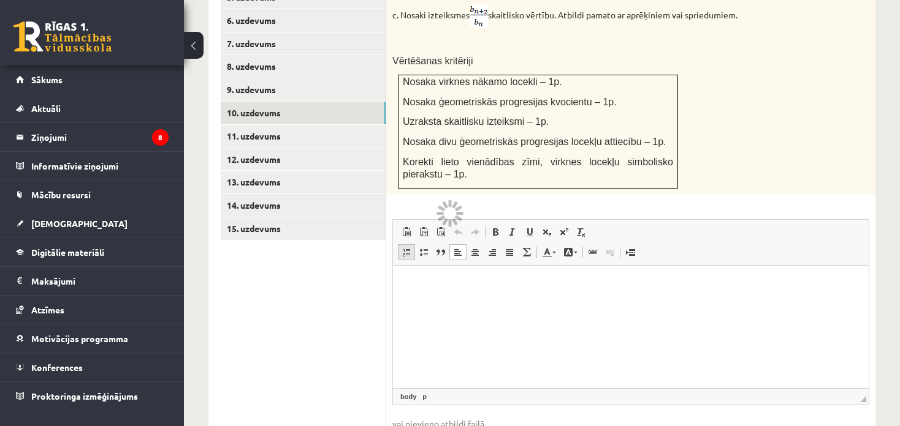
scroll to position [502, 0]
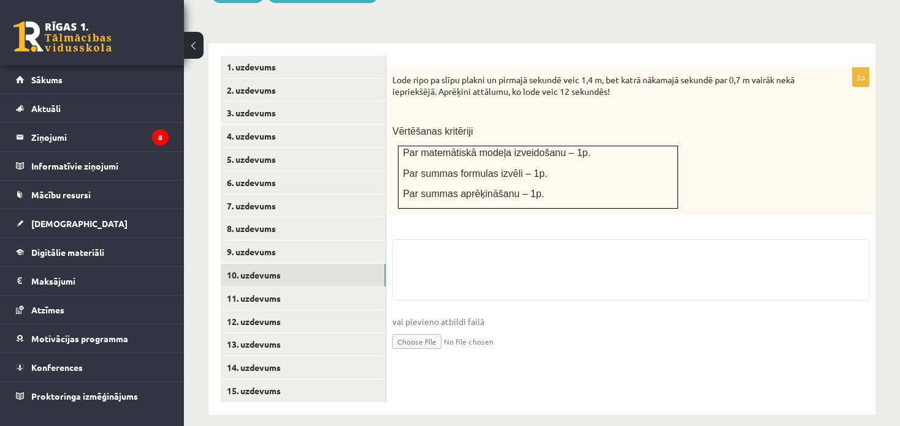
click at [427, 328] on input "file" at bounding box center [630, 340] width 477 height 25
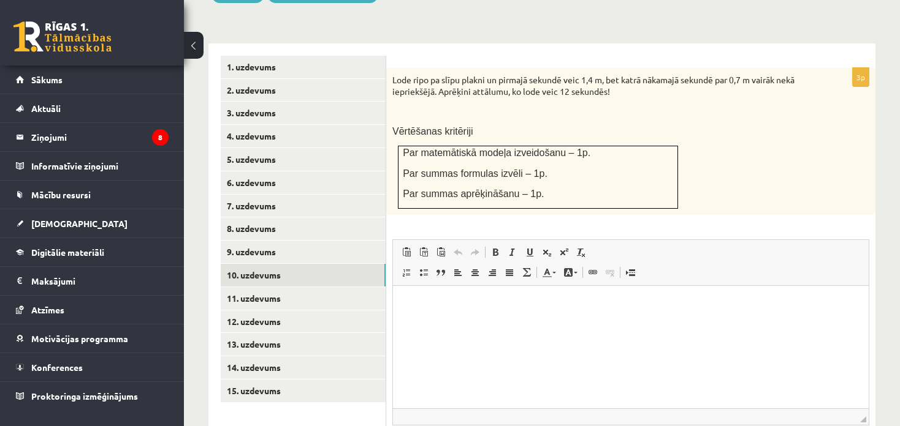
scroll to position [0, 0]
type input "**********"
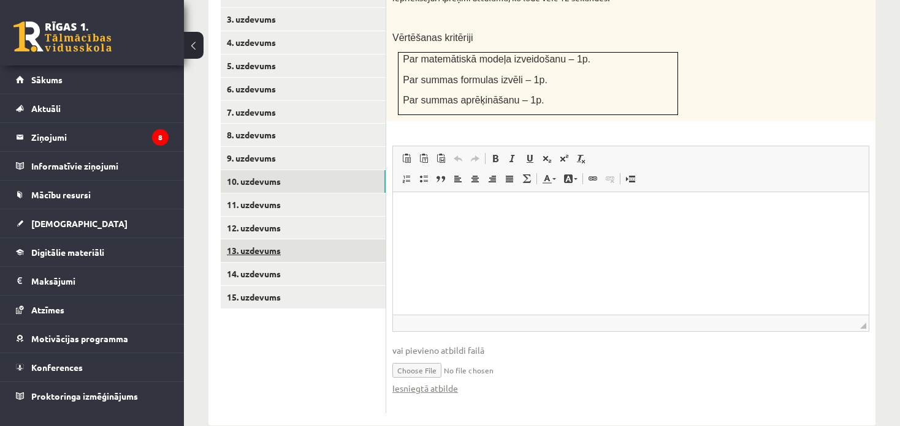
scroll to position [605, 0]
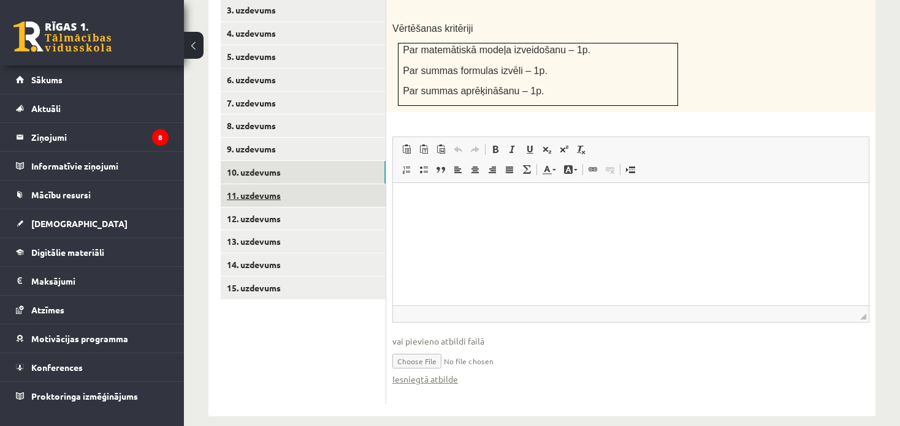
click at [317, 189] on link "11. uzdevums" at bounding box center [303, 195] width 165 height 23
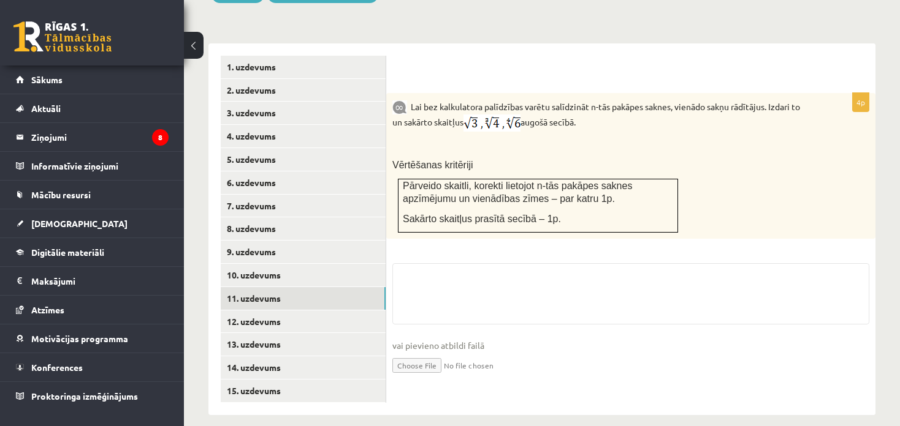
click at [420, 352] on input "file" at bounding box center [630, 364] width 477 height 25
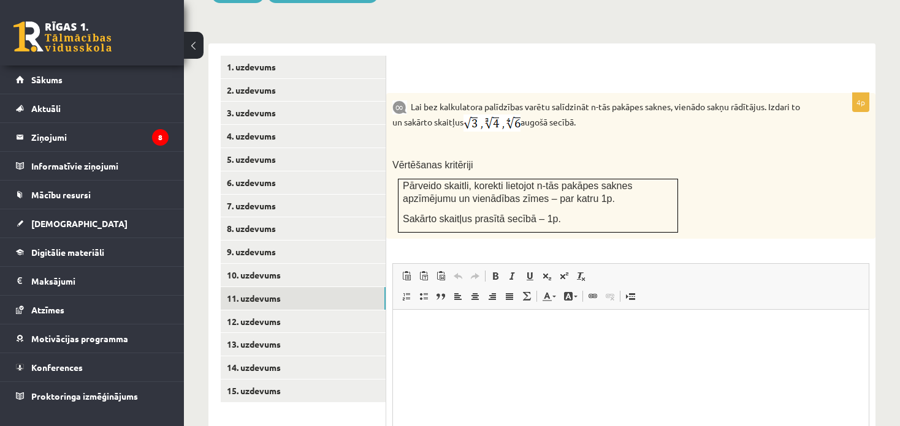
scroll to position [0, 0]
type input "**********"
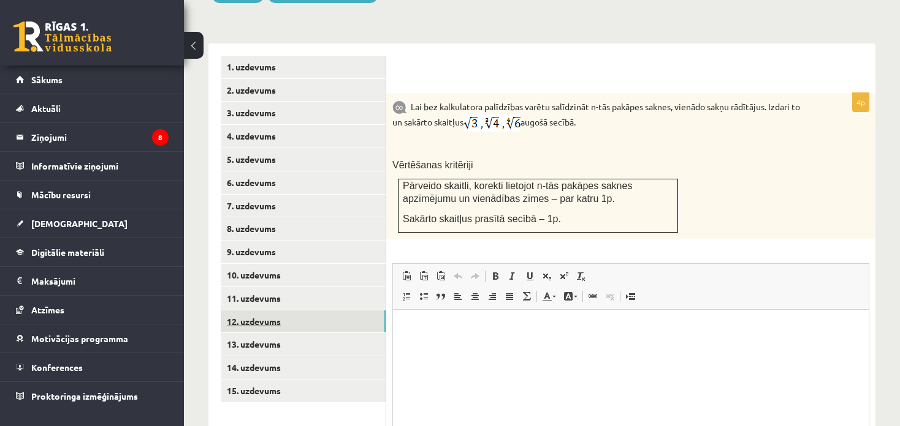
click at [310, 312] on link "12. uzdevums" at bounding box center [303, 322] width 165 height 23
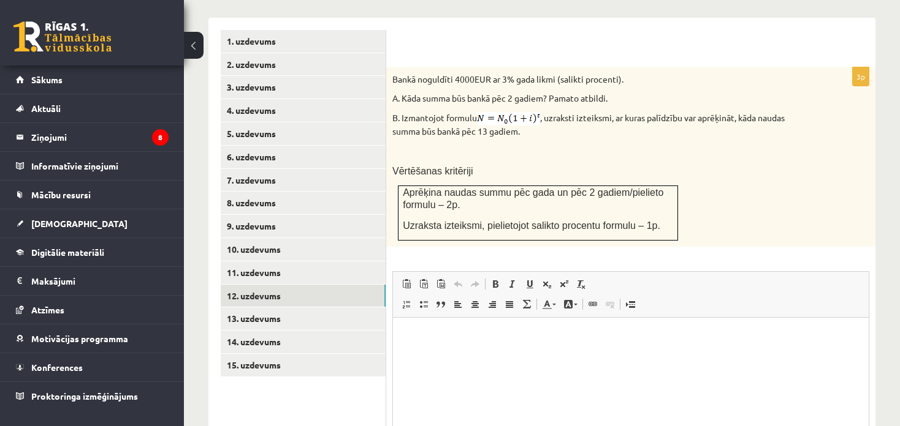
click at [429, 355] on html at bounding box center [630, 335] width 475 height 37
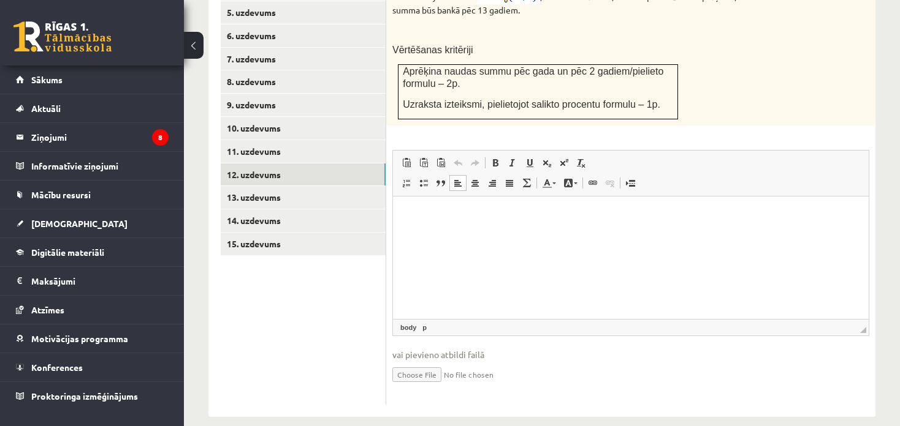
click at [426, 362] on input "file" at bounding box center [630, 374] width 477 height 25
type input "**********"
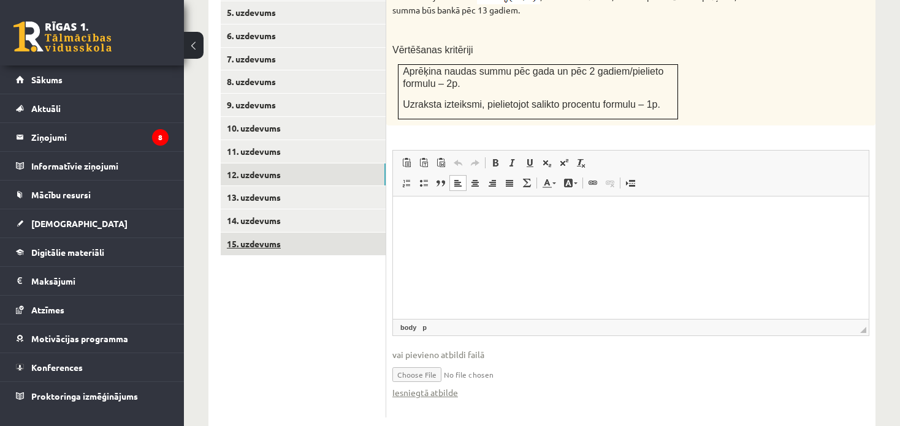
click at [322, 234] on link "15. uzdevums" at bounding box center [303, 244] width 165 height 23
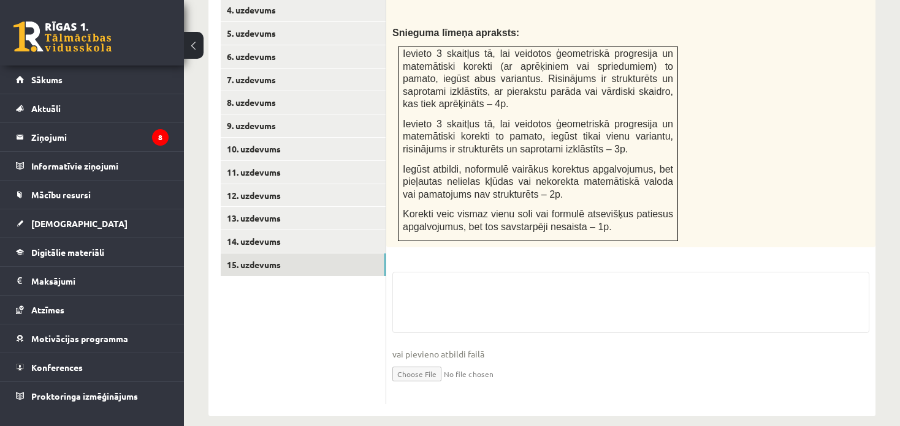
click at [421, 361] on input "file" at bounding box center [630, 373] width 477 height 25
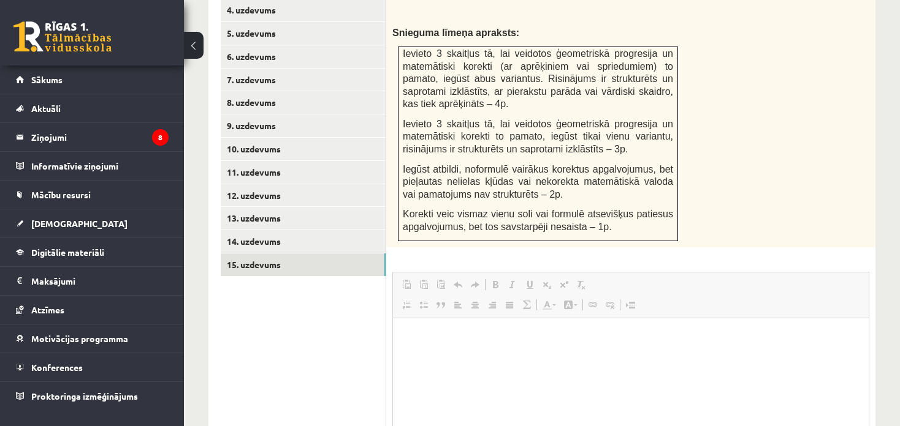
scroll to position [0, 0]
type input "**********"
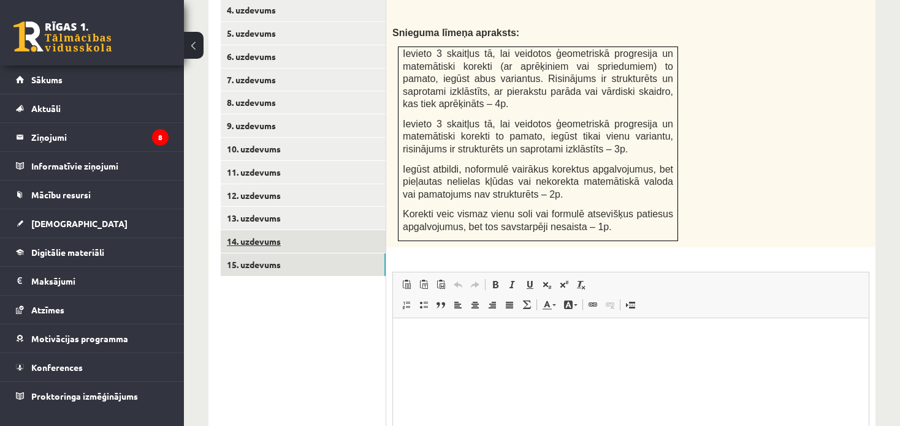
click at [335, 230] on link "14. uzdevums" at bounding box center [303, 241] width 165 height 23
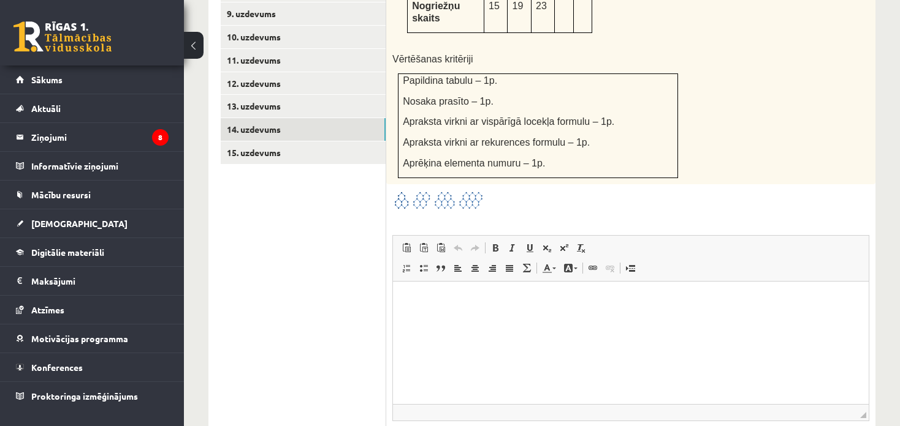
scroll to position [800, 0]
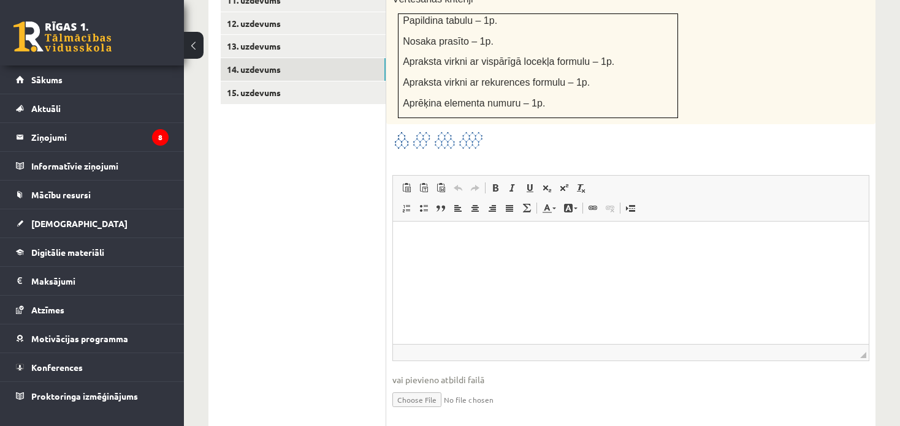
click at [428, 387] on input "file" at bounding box center [630, 399] width 477 height 25
type input "**********"
click at [271, 35] on link "13. uzdevums" at bounding box center [303, 46] width 165 height 23
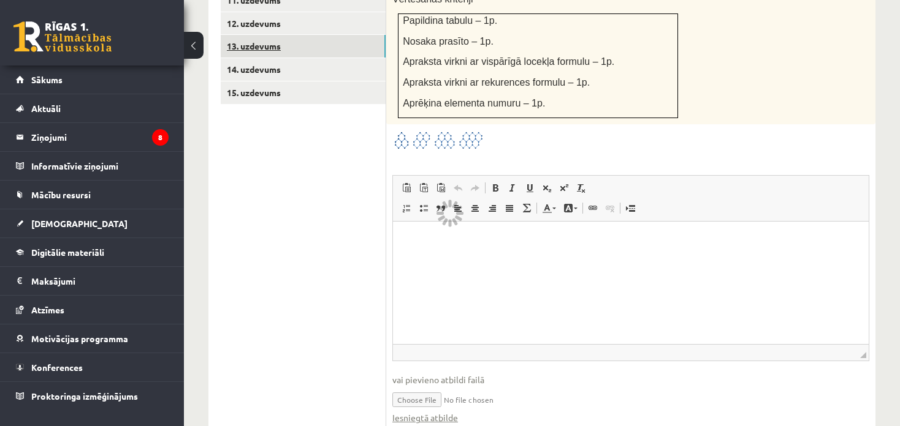
scroll to position [676, 0]
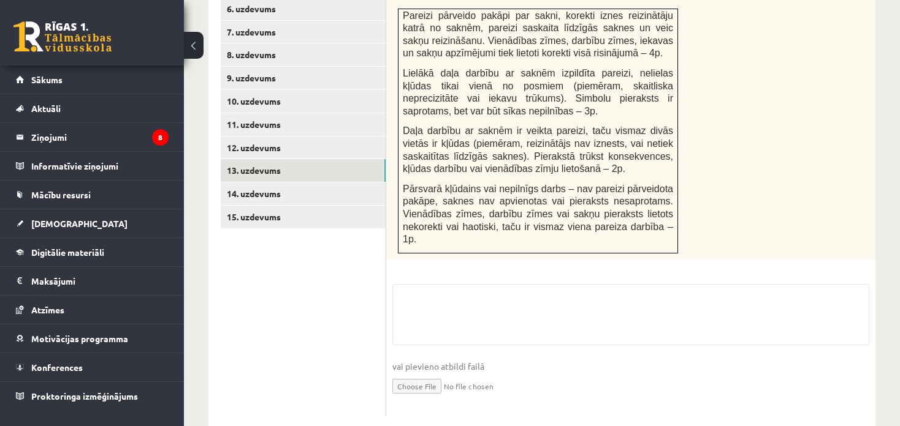
click at [433, 373] on input "file" at bounding box center [630, 385] width 477 height 25
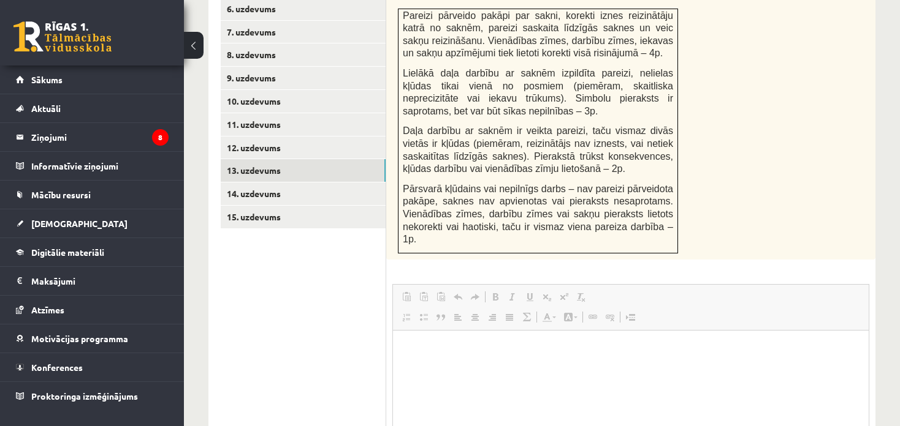
scroll to position [0, 0]
type input "**********"
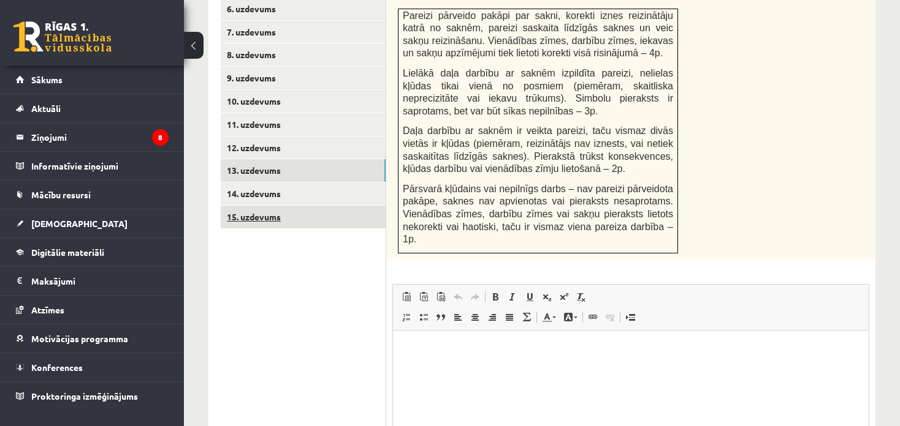
scroll to position [615, 0]
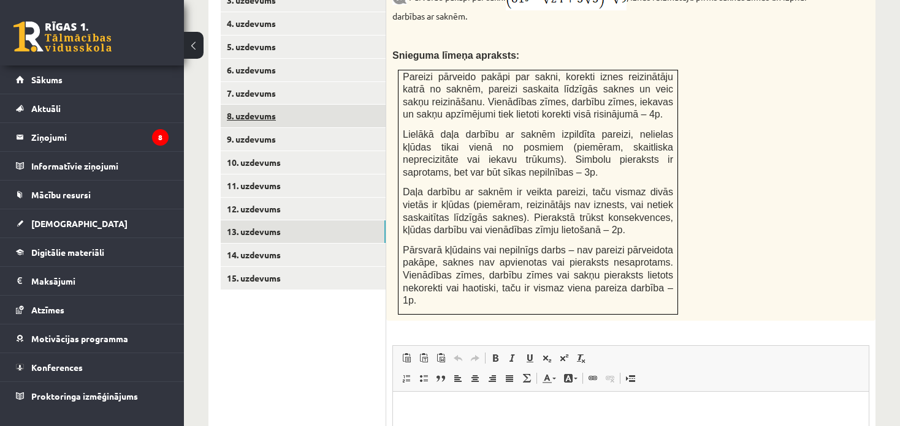
click at [306, 105] on link "8. uzdevums" at bounding box center [303, 116] width 165 height 23
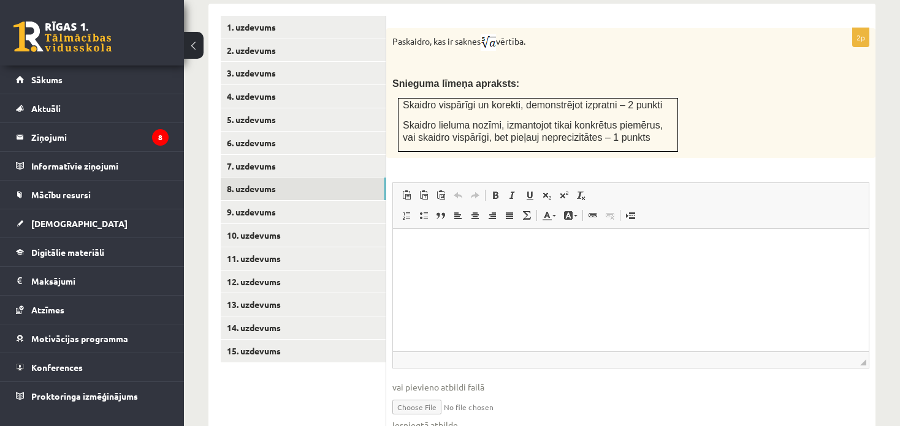
scroll to position [563, 0]
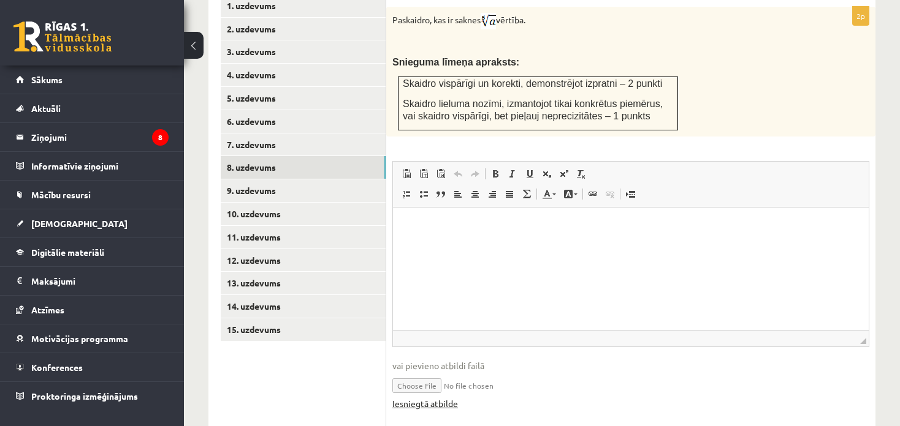
click at [442, 398] on link "Iesniegtā atbilde" at bounding box center [425, 404] width 66 height 13
click at [284, 183] on link "9. uzdevums" at bounding box center [303, 191] width 165 height 23
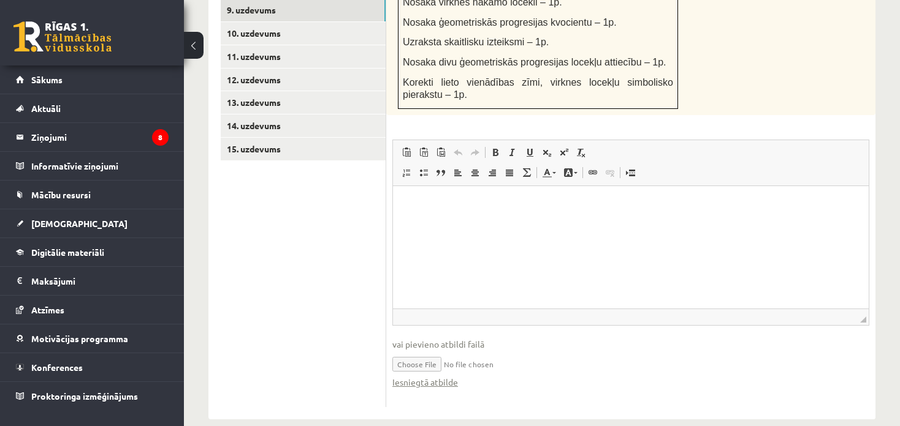
scroll to position [746, 0]
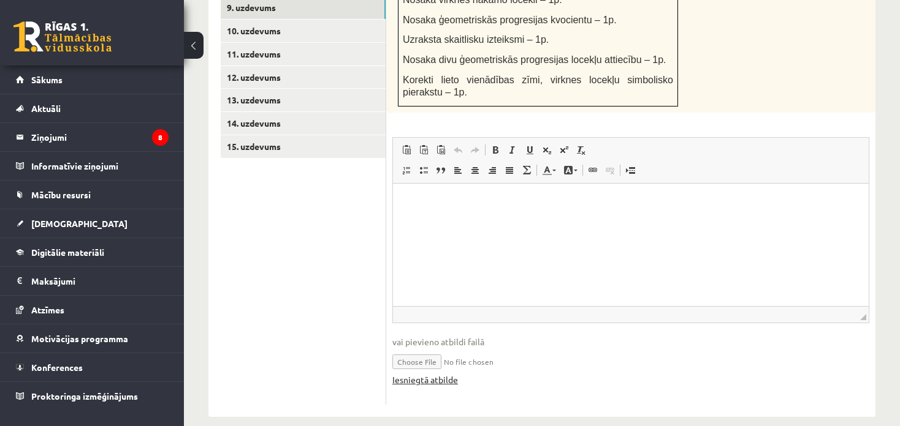
click at [436, 374] on link "Iesniegtā atbilde" at bounding box center [425, 380] width 66 height 13
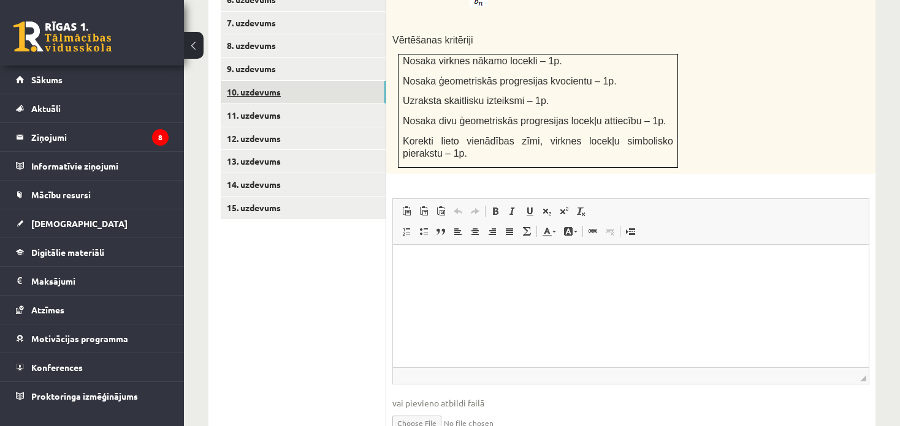
click at [325, 83] on link "10. uzdevums" at bounding box center [303, 92] width 165 height 23
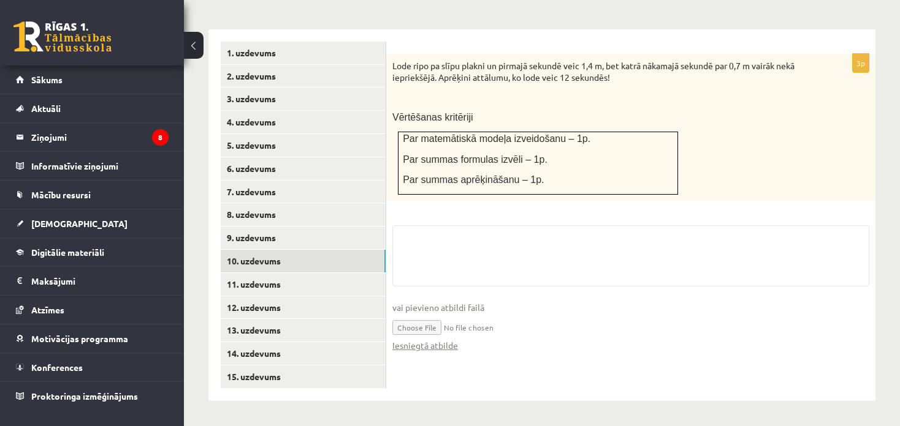
scroll to position [502, 0]
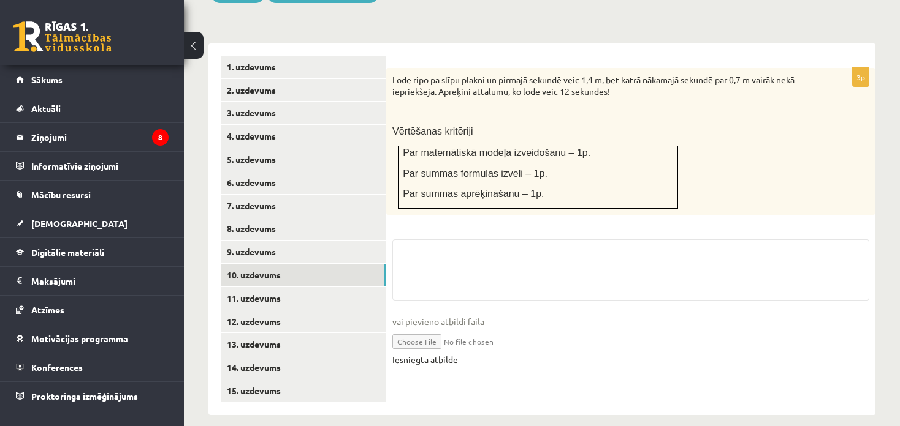
click at [430, 354] on link "Iesniegtā atbilde" at bounding box center [425, 360] width 66 height 13
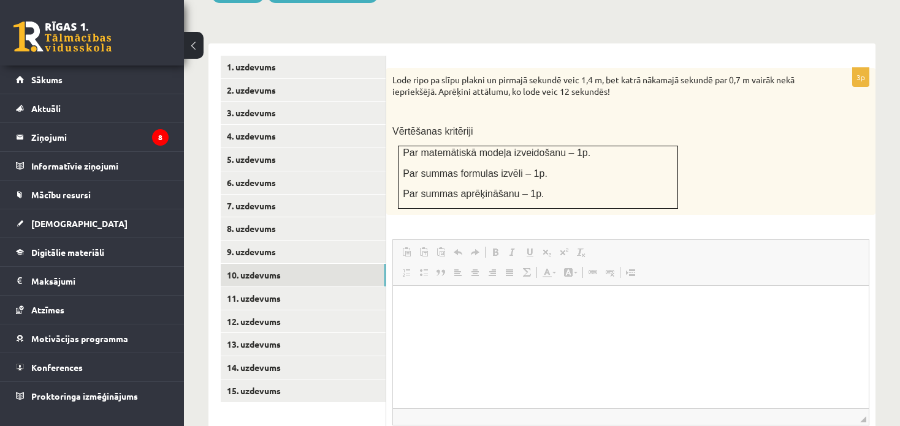
scroll to position [0, 0]
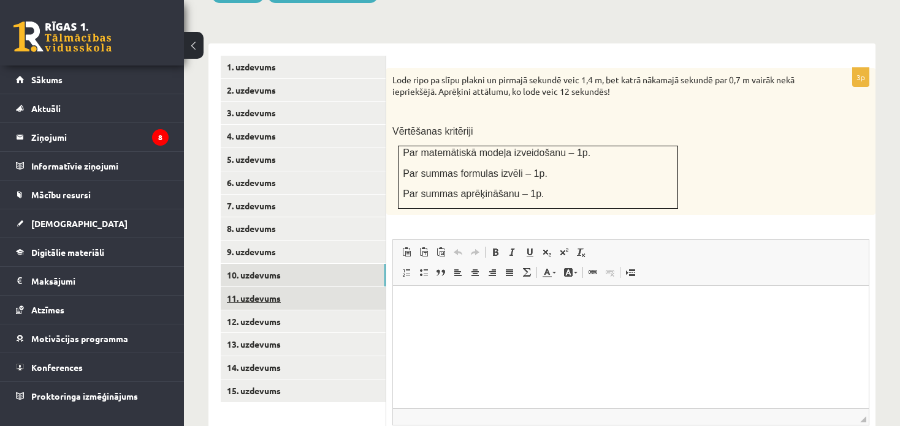
click at [271, 287] on link "11. uzdevums" at bounding box center [303, 298] width 165 height 23
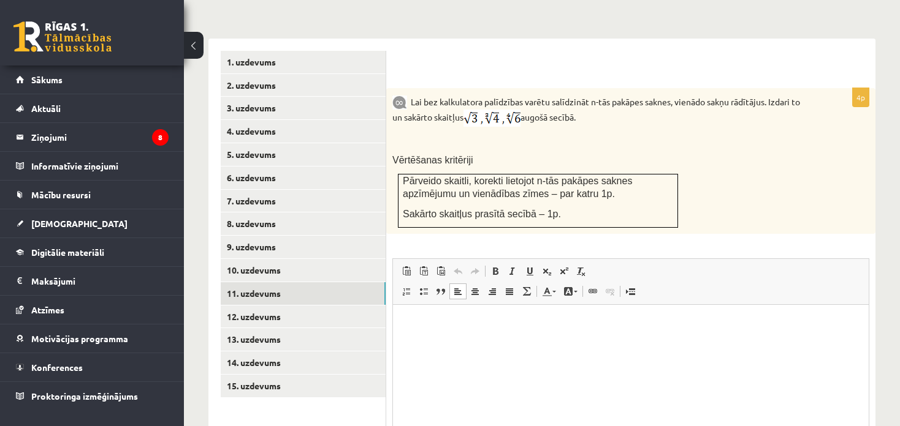
scroll to position [628, 0]
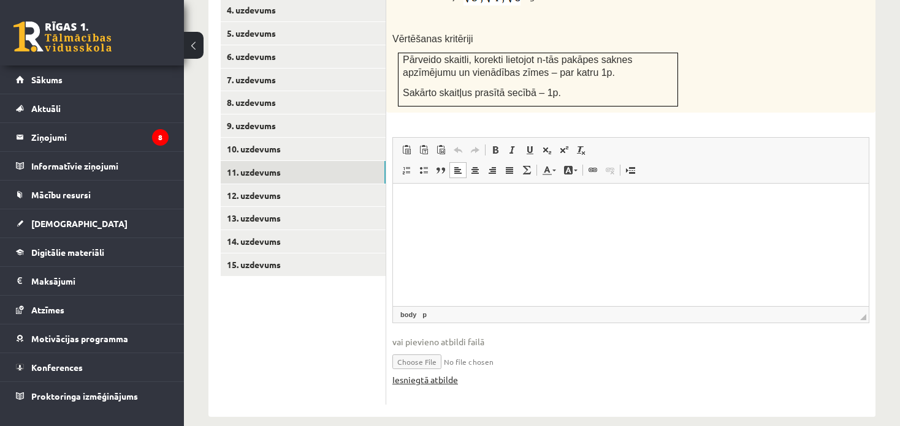
click at [444, 374] on link "Iesniegtā atbilde" at bounding box center [425, 380] width 66 height 13
click at [239, 184] on link "12. uzdevums" at bounding box center [303, 195] width 165 height 23
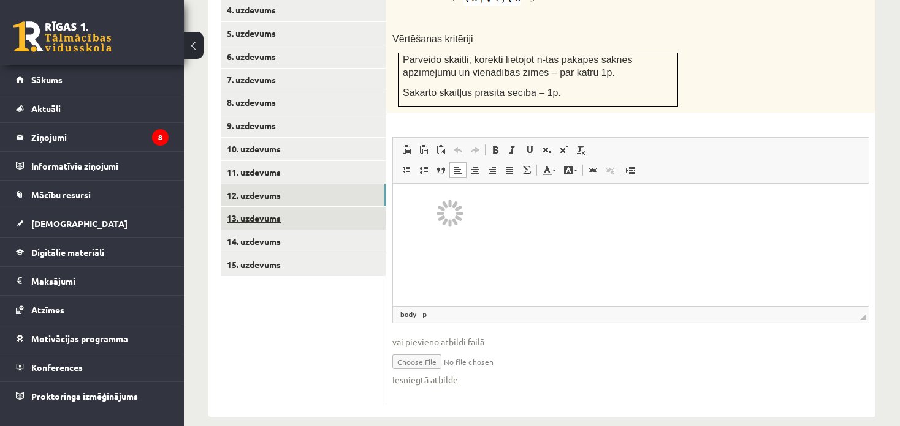
scroll to position [540, 0]
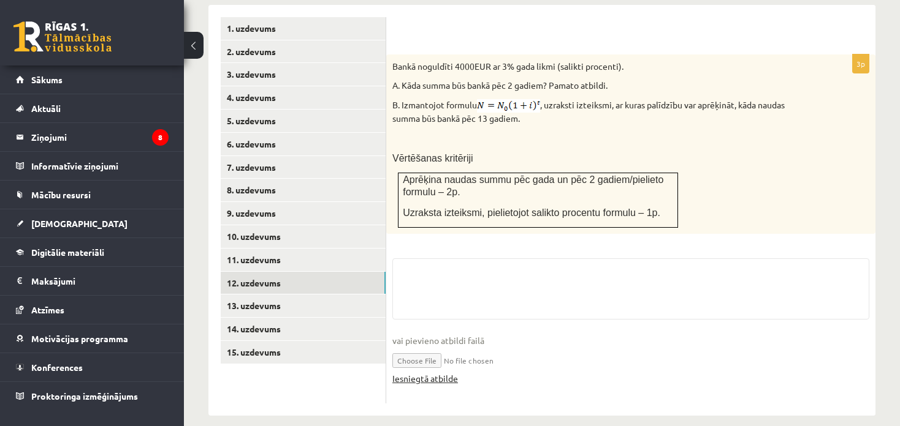
click at [418, 373] on link "Iesniegtā atbilde" at bounding box center [425, 379] width 66 height 13
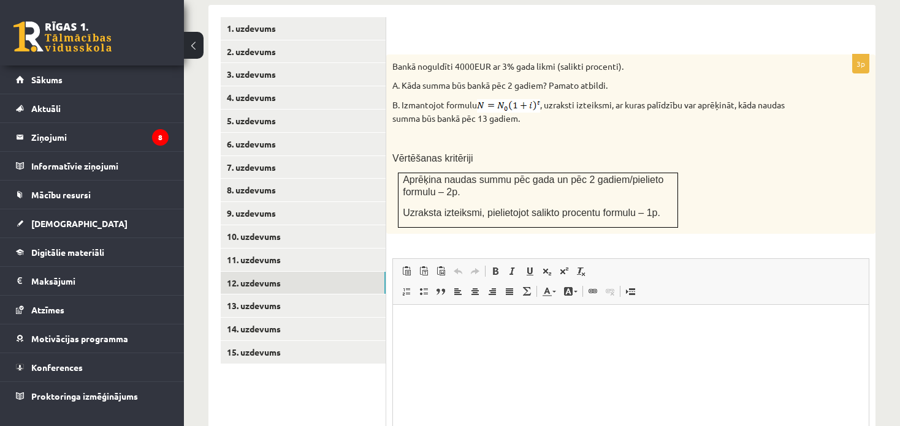
scroll to position [0, 0]
click at [282, 295] on link "13. uzdevums" at bounding box center [303, 306] width 165 height 23
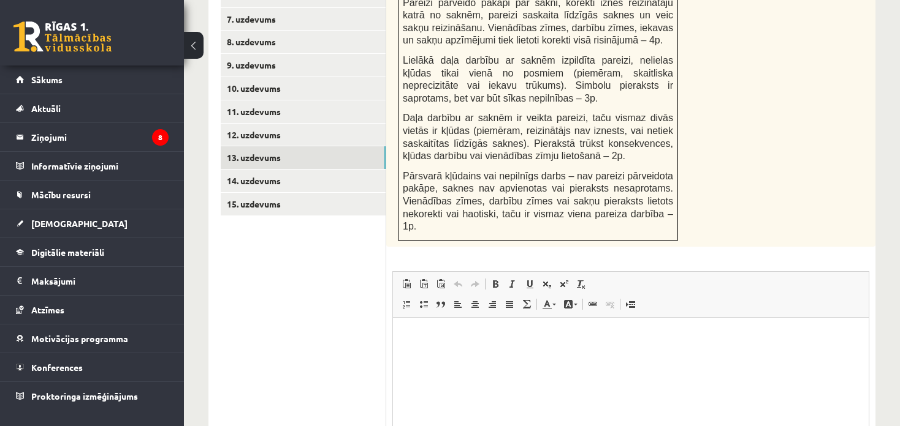
scroll to position [810, 0]
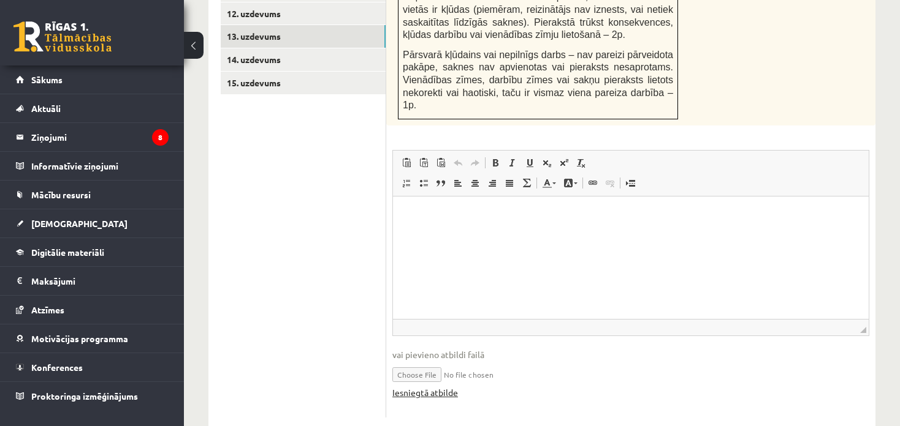
click at [442, 387] on link "Iesniegtā atbilde" at bounding box center [425, 393] width 66 height 13
click at [272, 72] on link "15. uzdevums" at bounding box center [303, 83] width 165 height 23
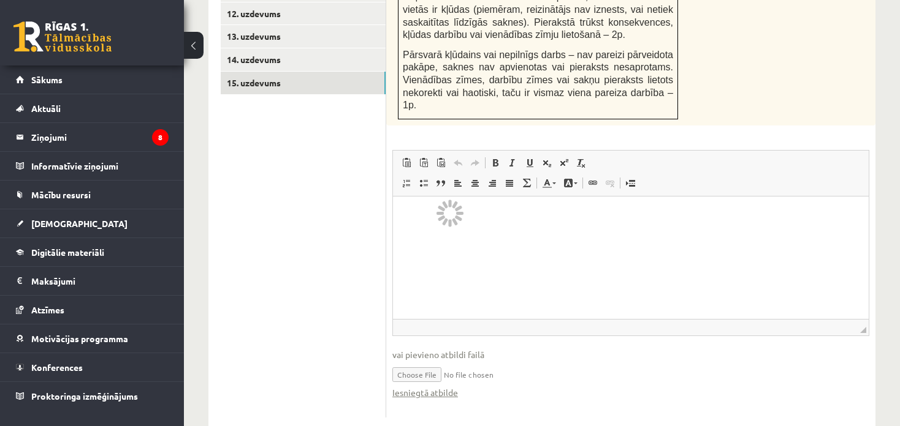
scroll to position [641, 0]
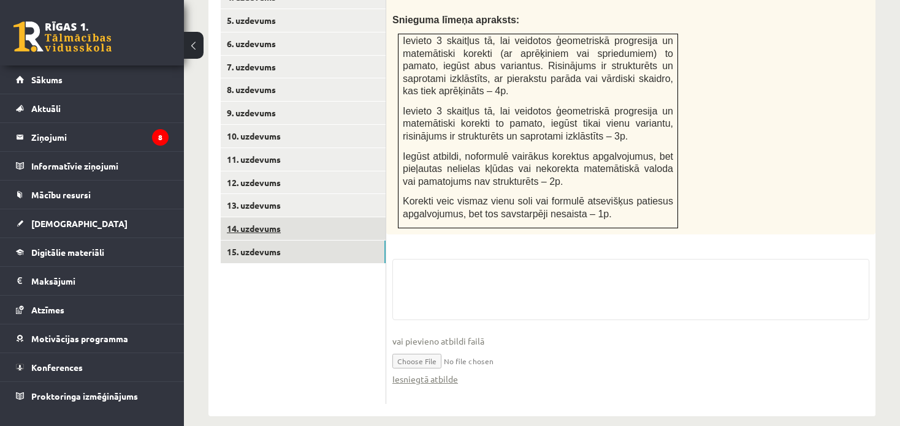
click at [280, 220] on link "14. uzdevums" at bounding box center [303, 229] width 165 height 23
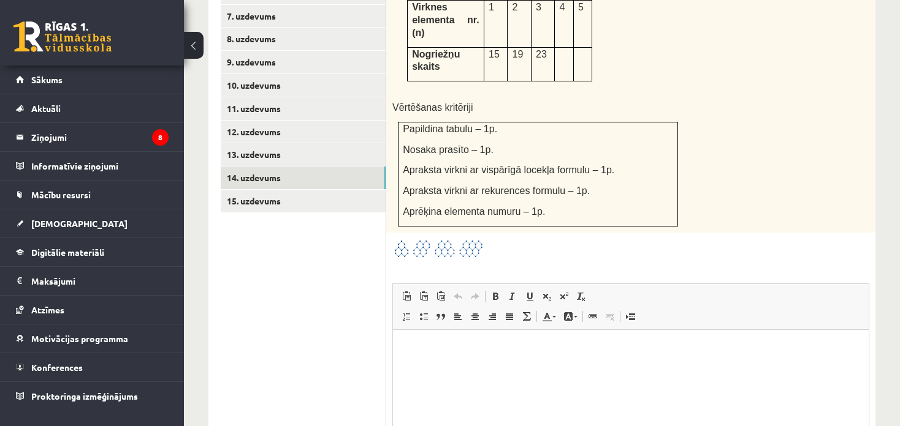
scroll to position [813, 0]
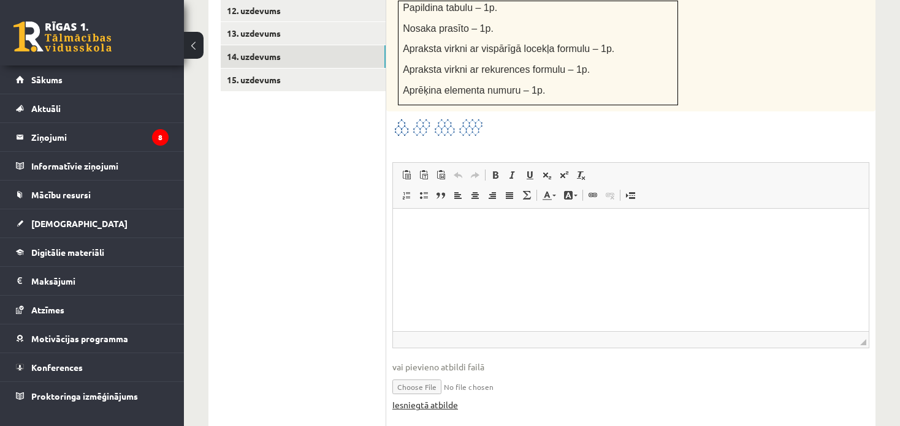
click at [444, 399] on link "Iesniegtā atbilde" at bounding box center [425, 405] width 66 height 13
click at [256, 73] on link "15. uzdevums" at bounding box center [303, 80] width 165 height 23
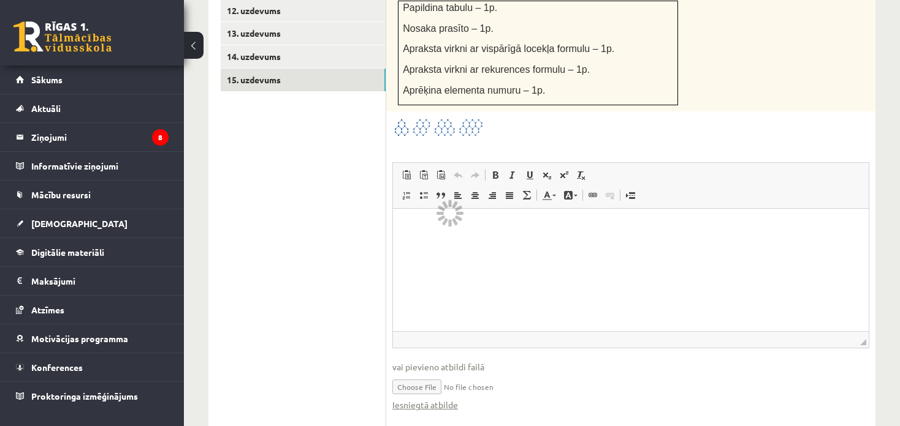
scroll to position [641, 0]
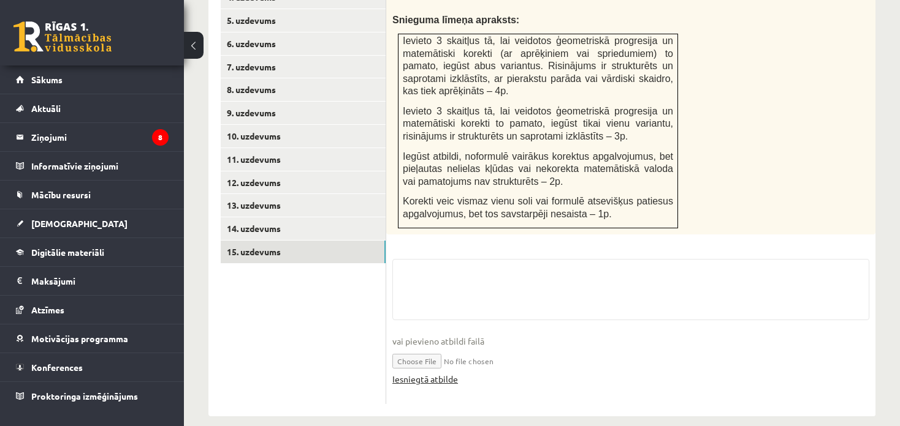
click at [447, 373] on link "Iesniegtā atbilde" at bounding box center [425, 379] width 66 height 13
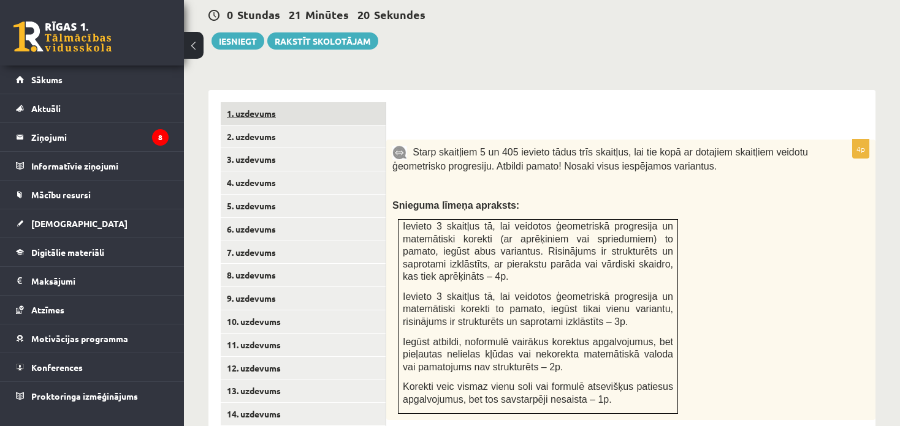
scroll to position [396, 0]
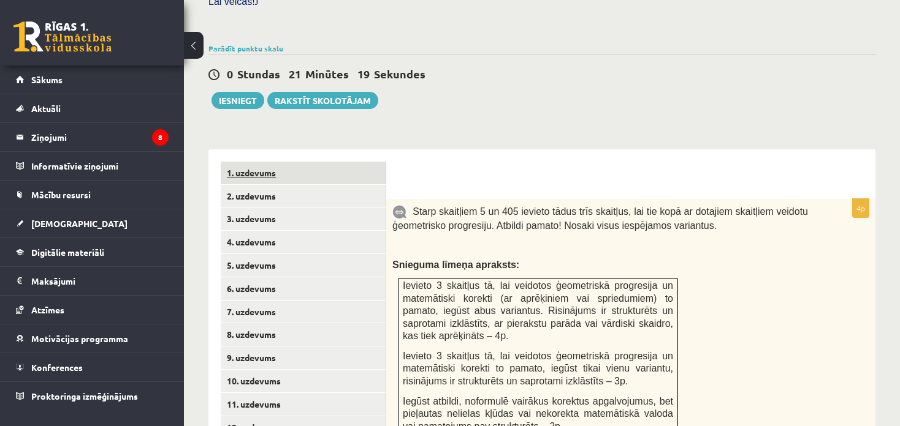
click at [303, 162] on link "1. uzdevums" at bounding box center [303, 173] width 165 height 23
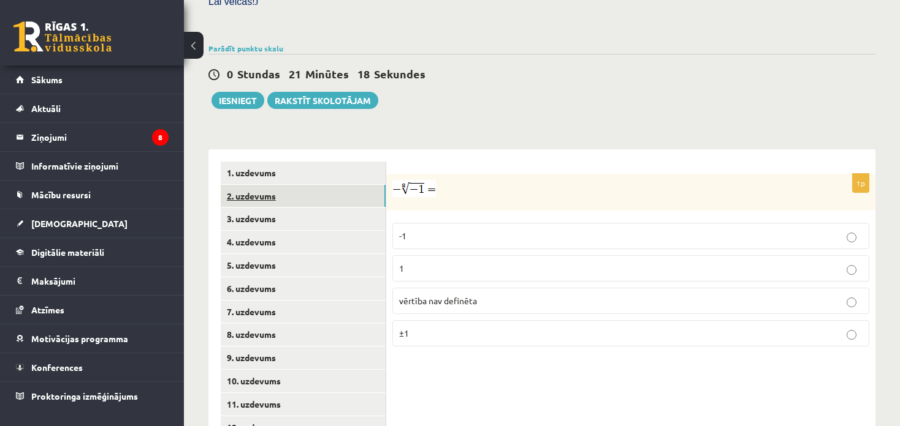
click at [307, 189] on link "2. uzdevums" at bounding box center [303, 196] width 165 height 23
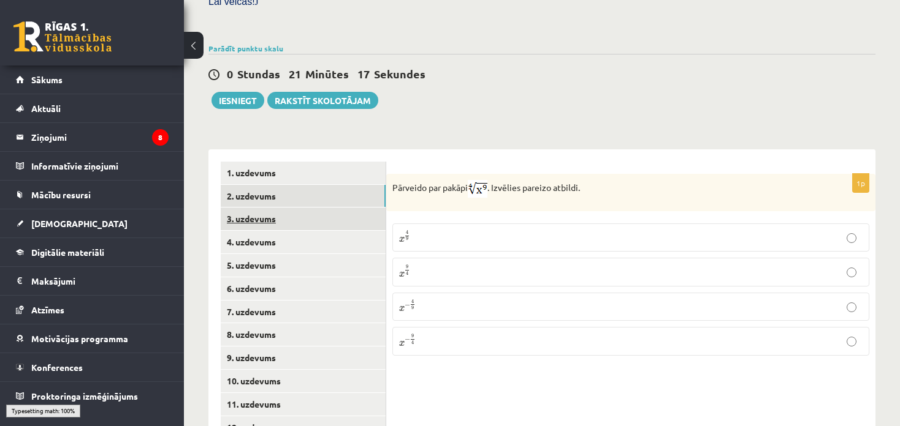
click at [308, 213] on link "3. uzdevums" at bounding box center [303, 219] width 165 height 23
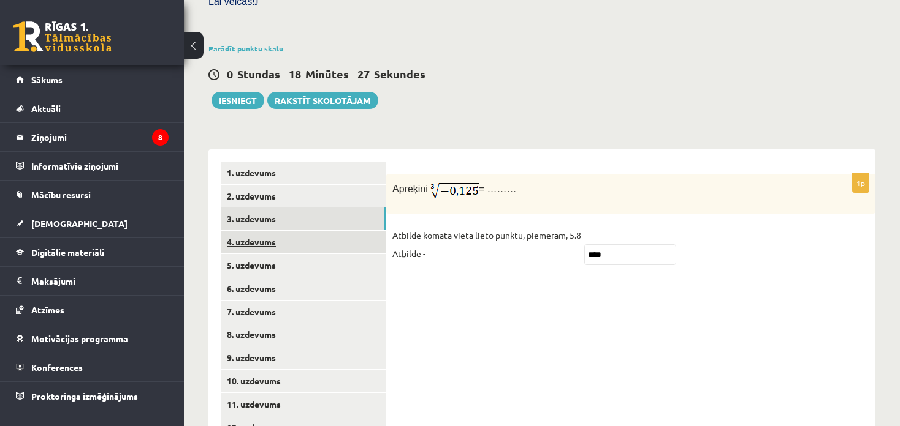
click at [310, 231] on link "4. uzdevums" at bounding box center [303, 242] width 165 height 23
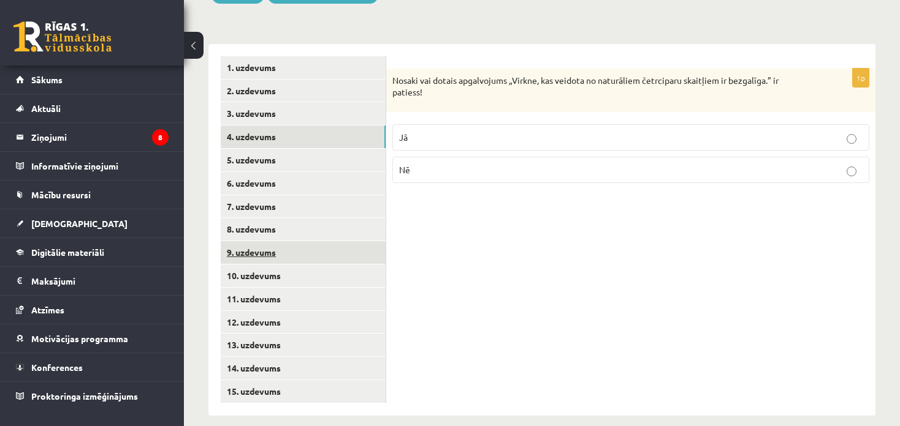
scroll to position [502, 0]
click at [314, 241] on link "9. uzdevums" at bounding box center [303, 252] width 165 height 23
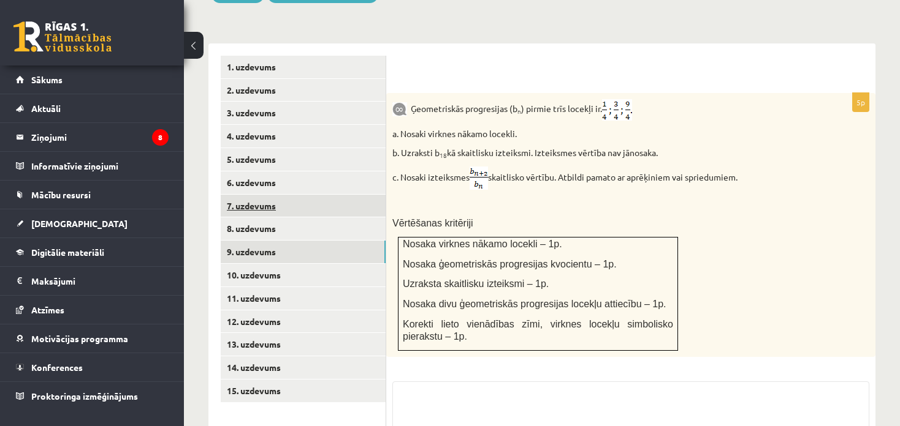
click at [323, 197] on link "7. uzdevums" at bounding box center [303, 206] width 165 height 23
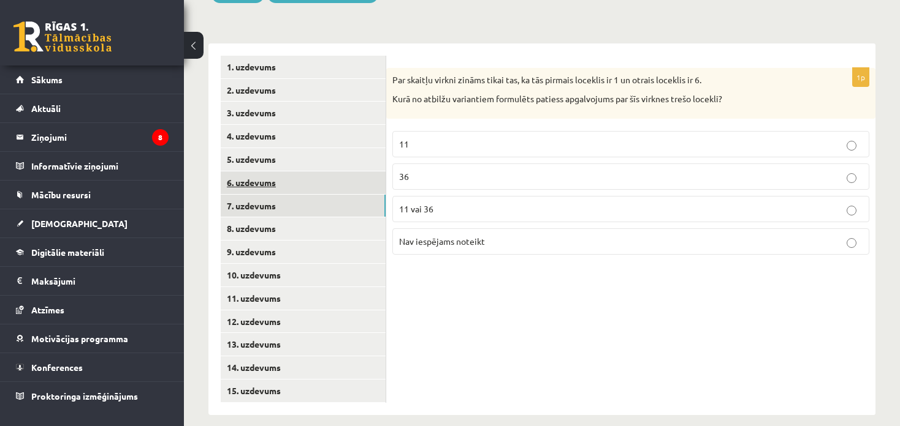
click at [322, 172] on link "6. uzdevums" at bounding box center [303, 183] width 165 height 23
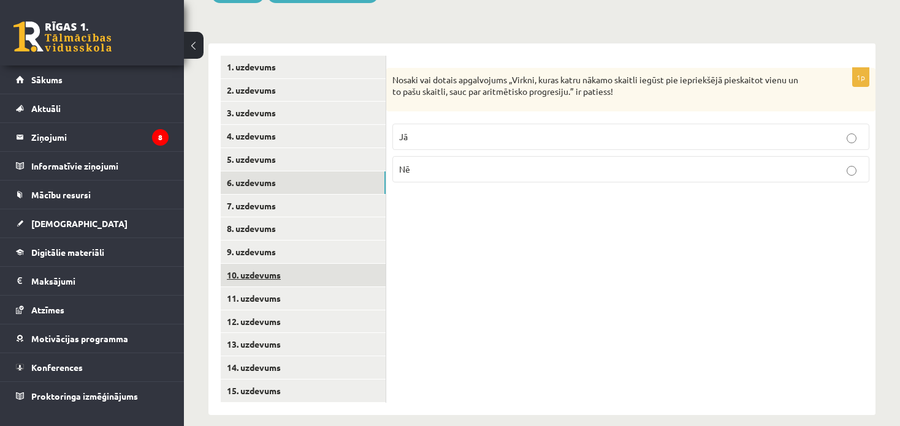
click at [320, 270] on link "10. uzdevums" at bounding box center [303, 275] width 165 height 23
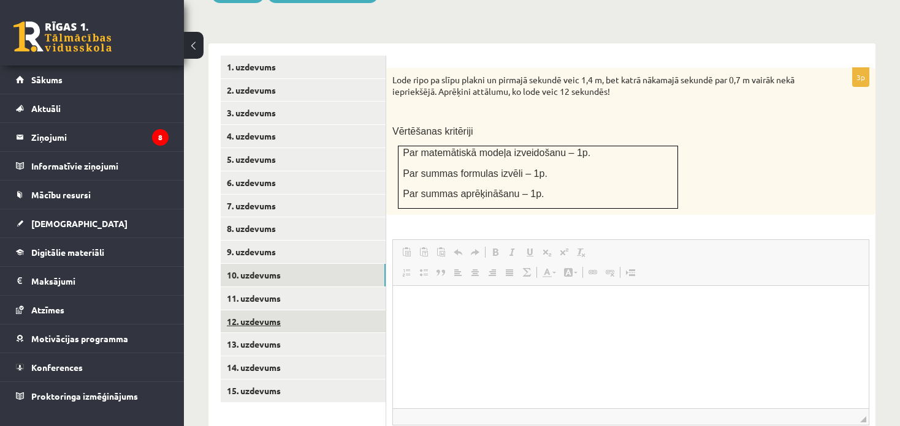
scroll to position [0, 0]
click at [334, 311] on link "12. uzdevums" at bounding box center [303, 322] width 165 height 23
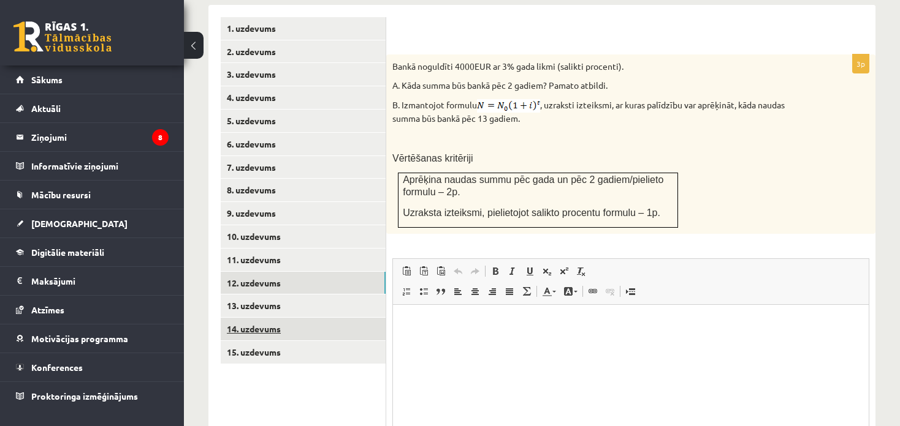
click at [323, 318] on link "14. uzdevums" at bounding box center [303, 329] width 165 height 23
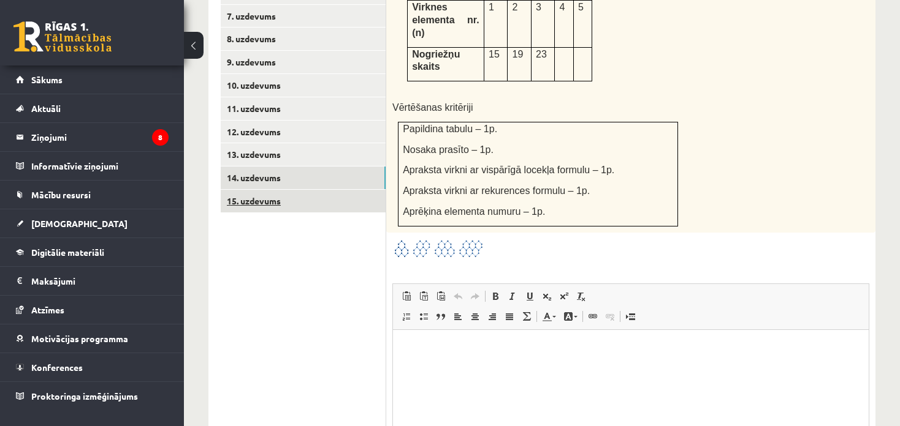
click at [320, 190] on link "15. uzdevums" at bounding box center [303, 201] width 165 height 23
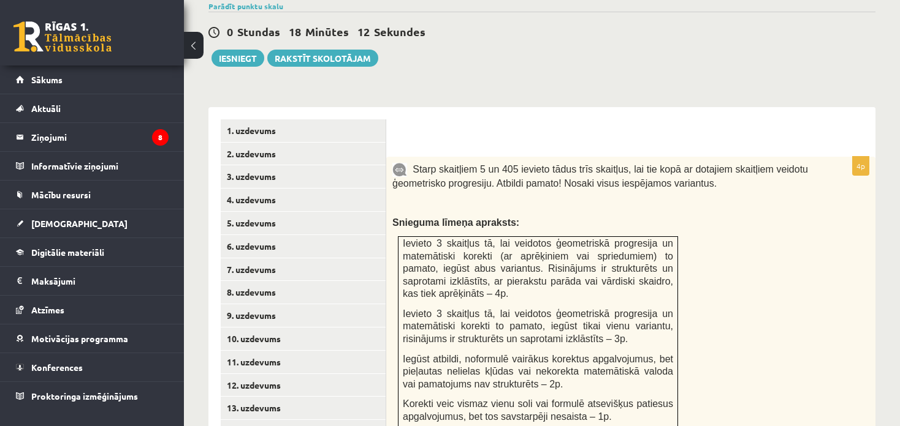
scroll to position [385, 0]
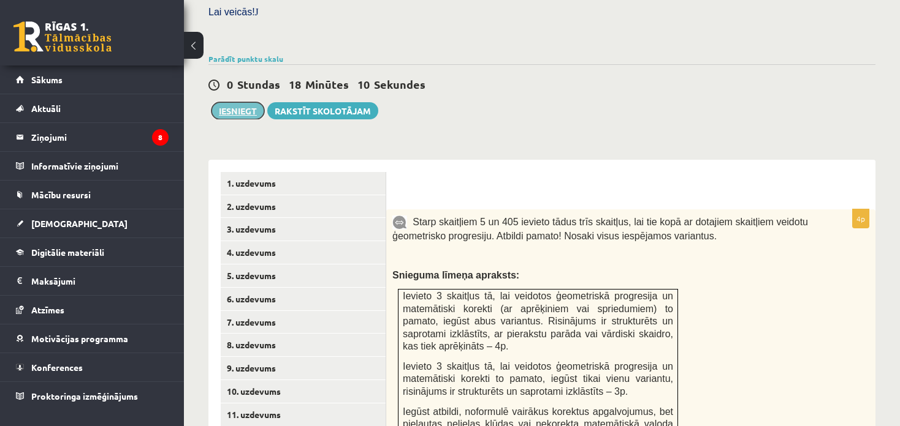
click at [243, 102] on button "Iesniegt" at bounding box center [237, 110] width 53 height 17
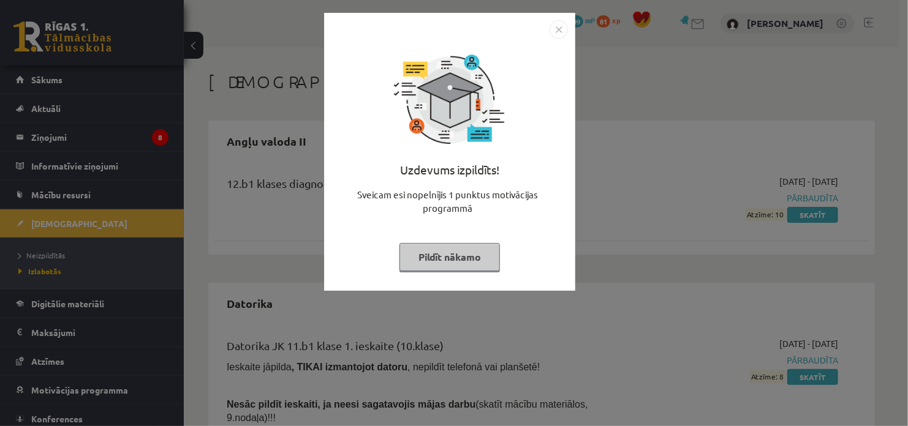
click at [460, 264] on button "Pildīt nākamo" at bounding box center [450, 257] width 100 height 28
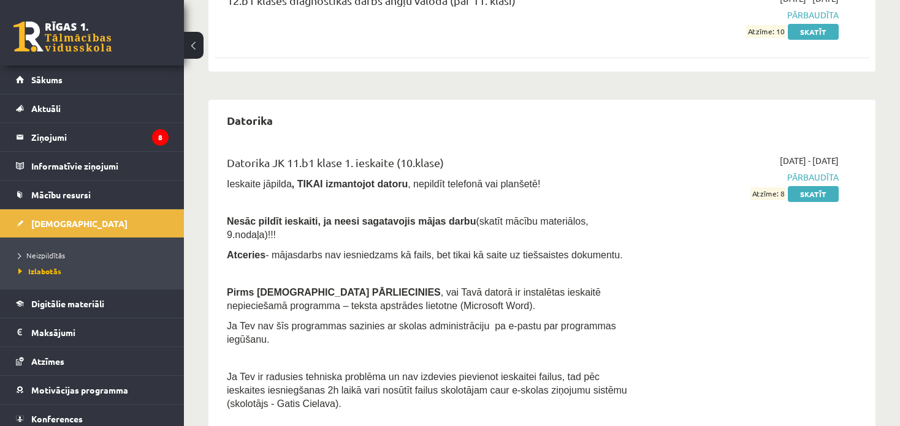
scroll to position [184, 0]
click at [28, 227] on link "[DEMOGRAPHIC_DATA]" at bounding box center [92, 224] width 153 height 28
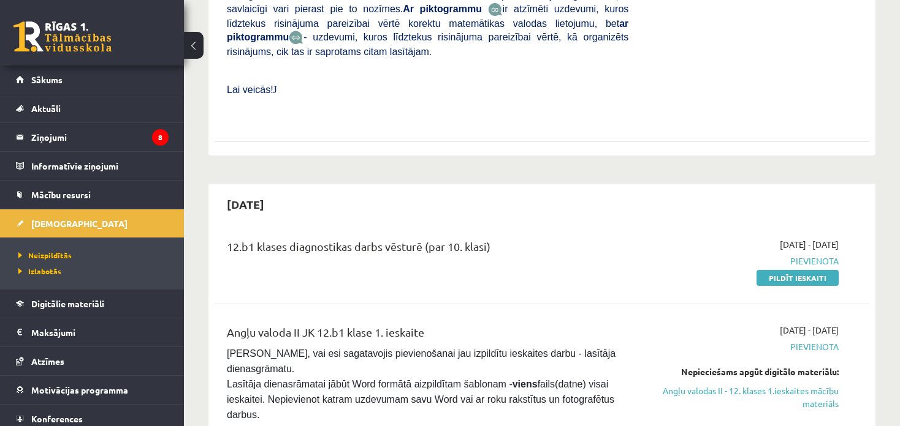
scroll to position [551, 0]
